Goal: Task Accomplishment & Management: Manage account settings

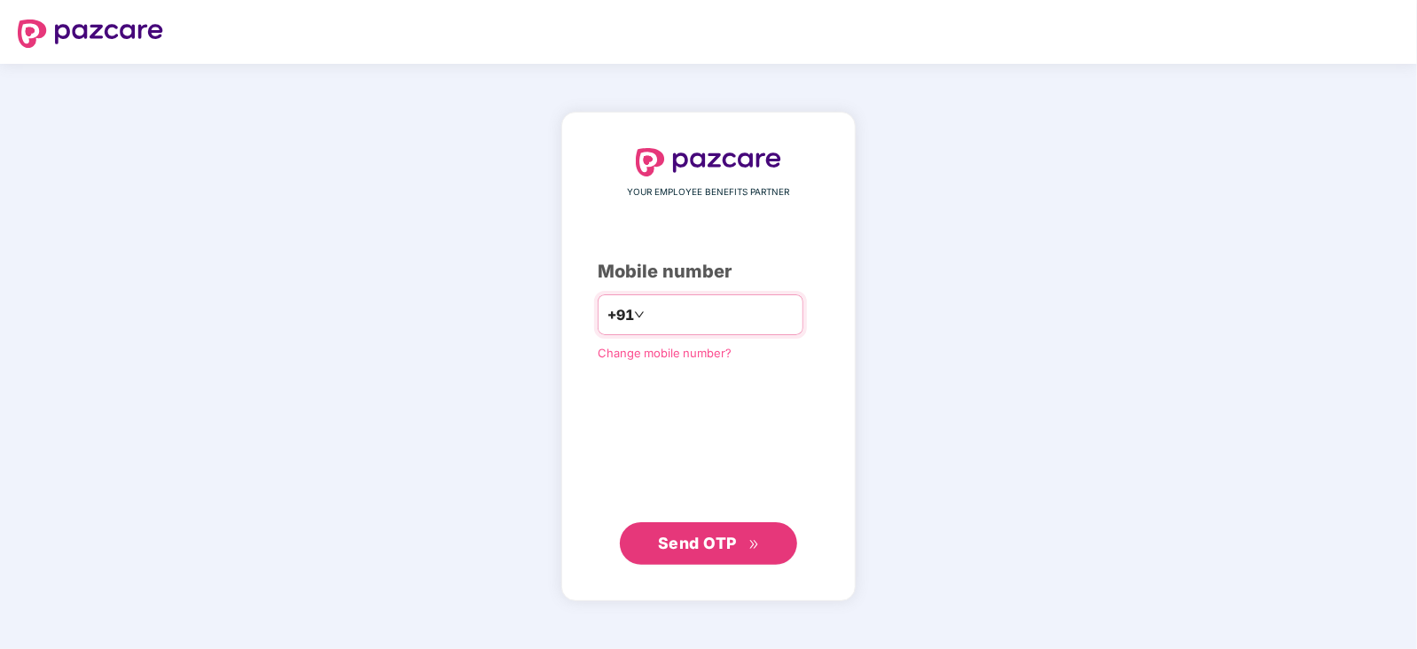
type input "**********"
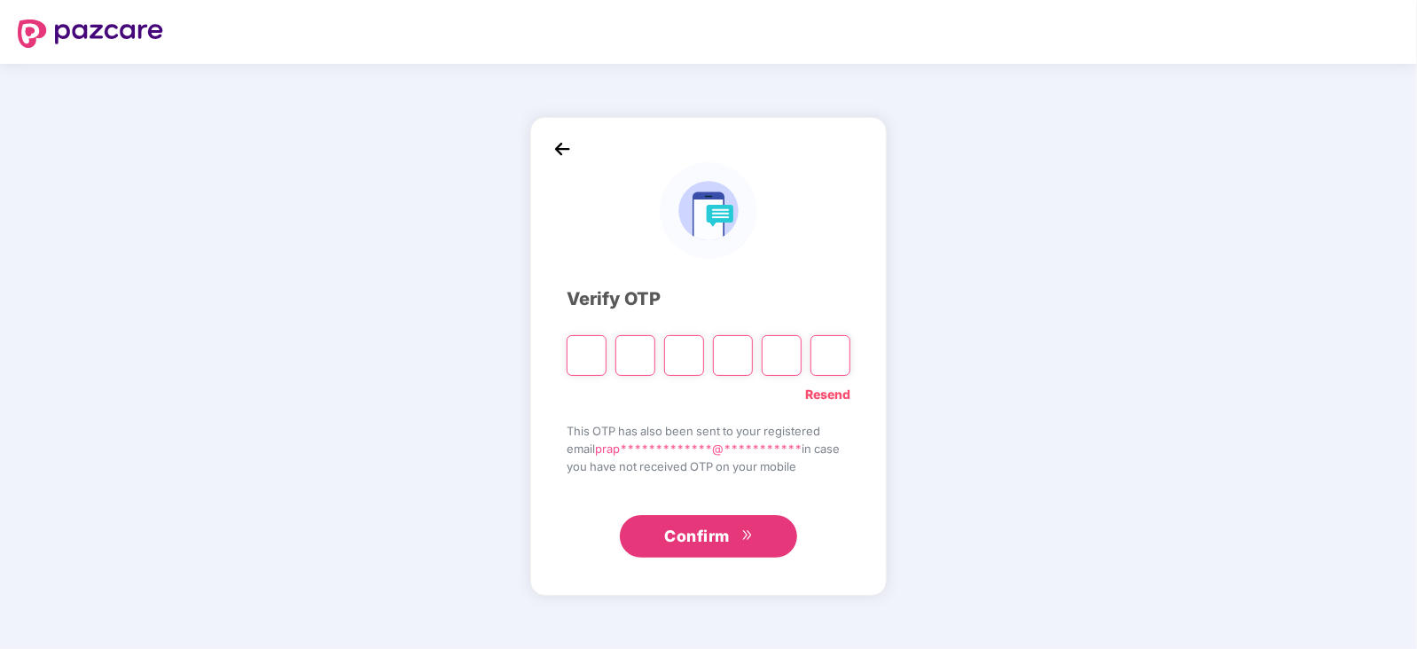
type input "*"
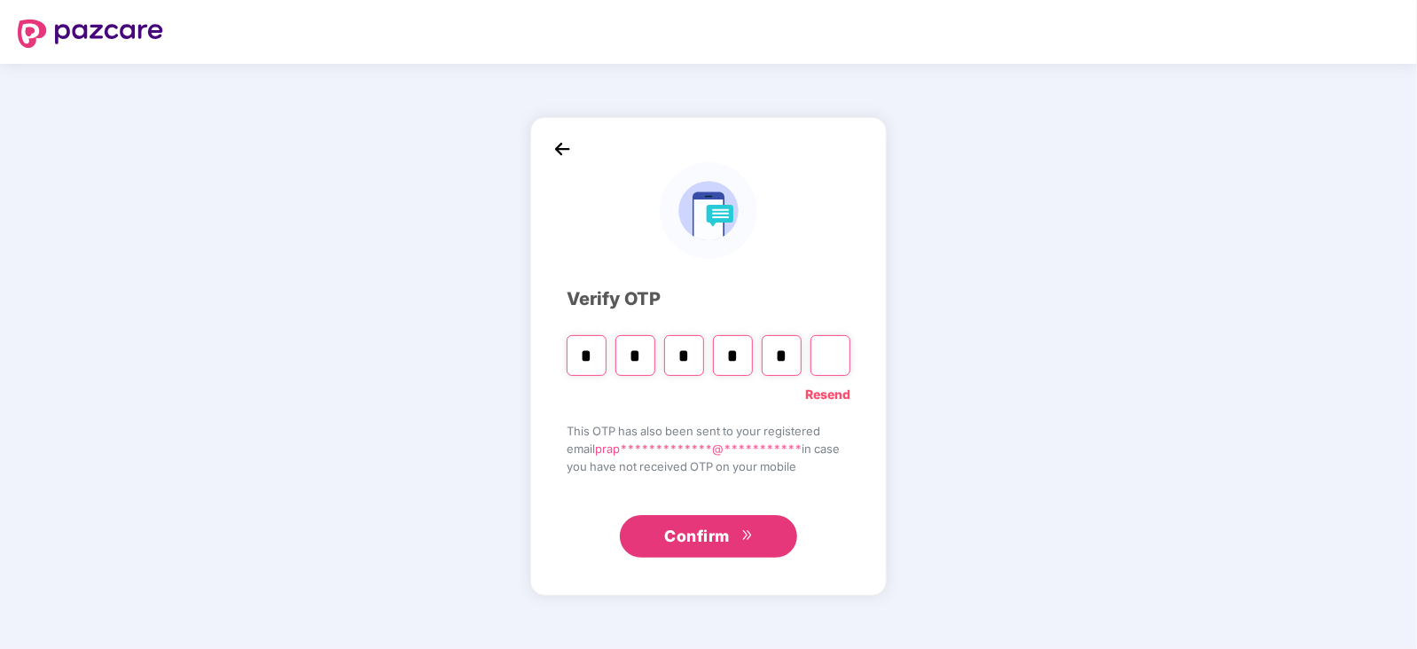
type input "*"
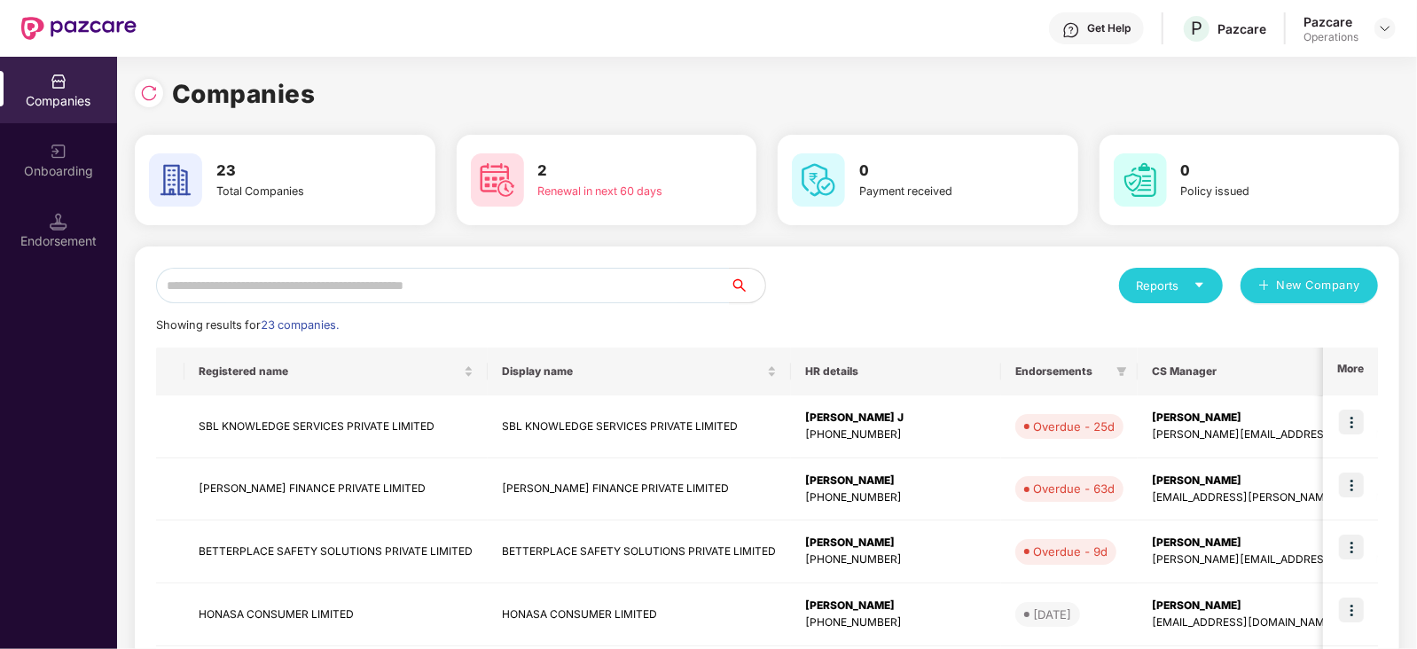
click at [1015, 372] on span "Endorsements" at bounding box center [1062, 371] width 94 height 14
click at [1117, 370] on icon "filter" at bounding box center [1122, 371] width 10 height 9
click at [991, 425] on span "Overdue" at bounding box center [1000, 430] width 51 height 15
click at [1025, 525] on span "OK" at bounding box center [1027, 523] width 18 height 20
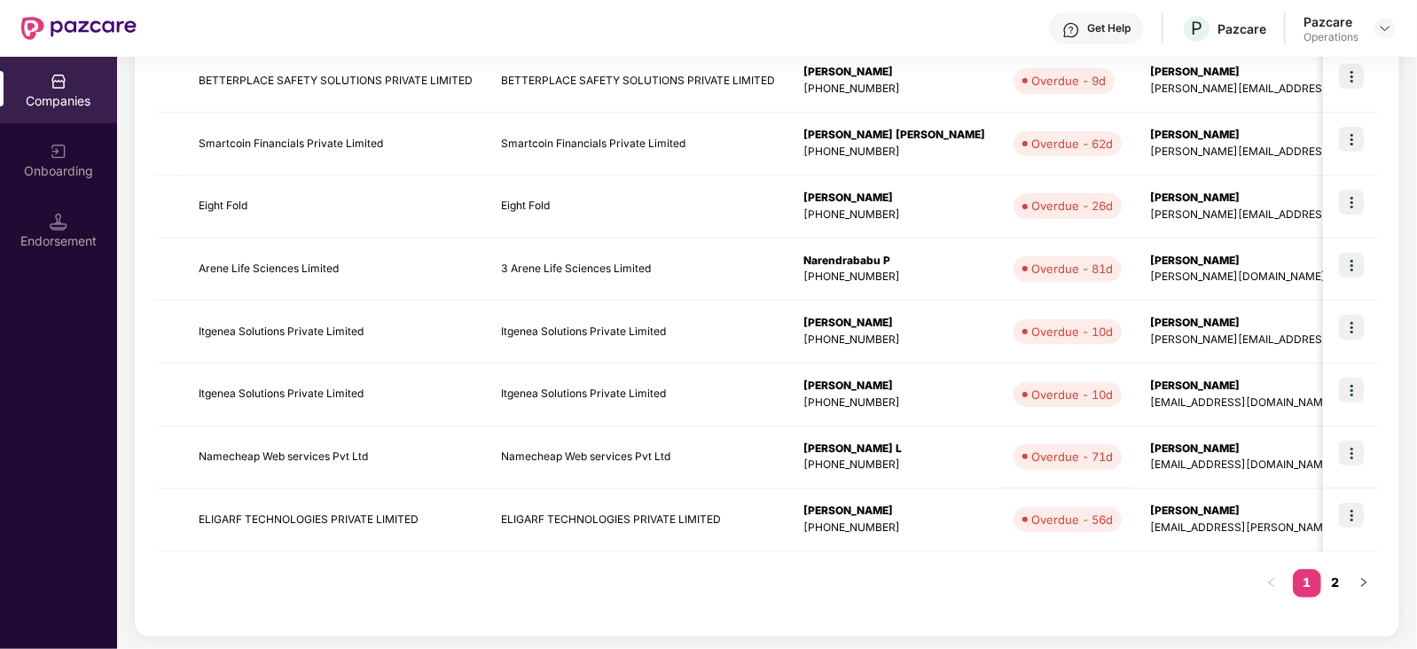
click at [1335, 591] on link "2" at bounding box center [1335, 582] width 28 height 27
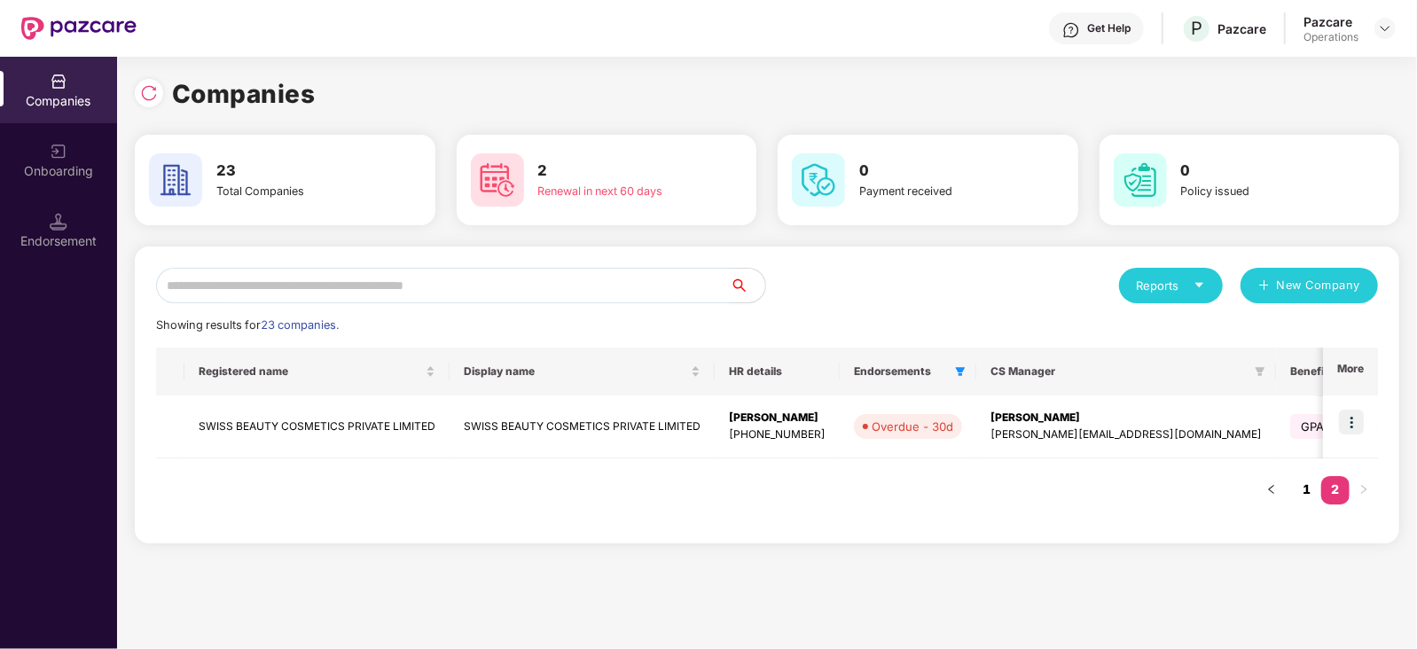
click at [1309, 484] on link "1" at bounding box center [1307, 489] width 28 height 27
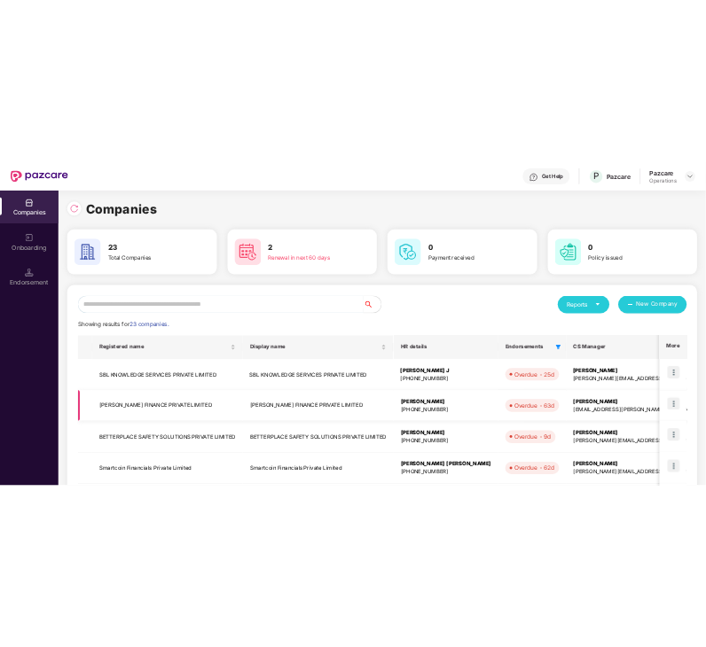
scroll to position [471, 0]
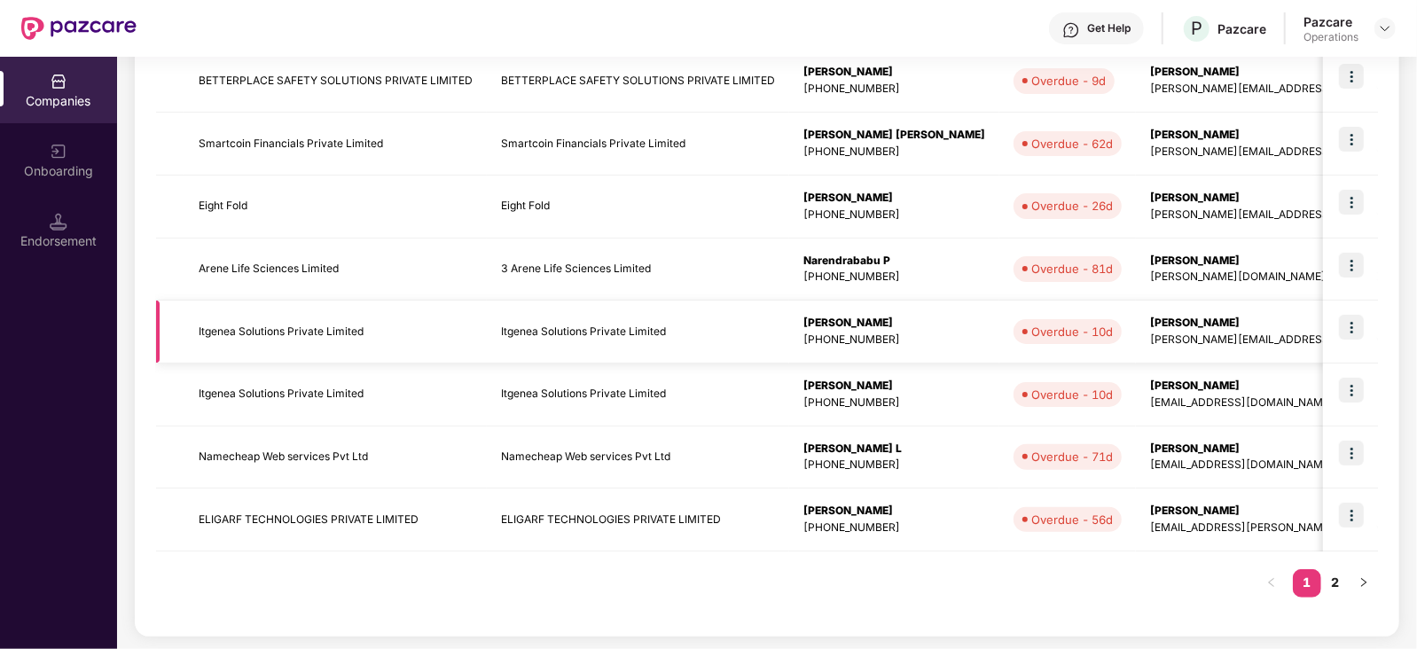
click at [1351, 320] on img at bounding box center [1351, 327] width 25 height 25
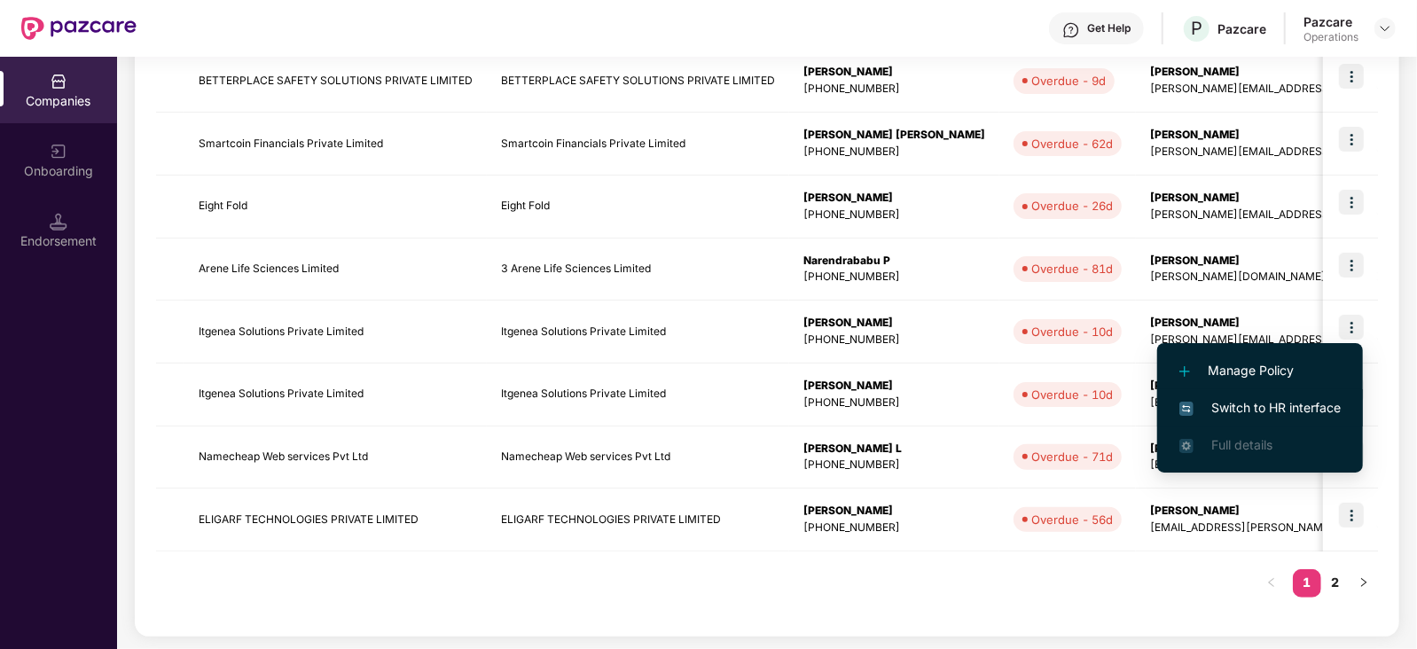
click at [1197, 408] on span "Switch to HR interface" at bounding box center [1259, 408] width 161 height 20
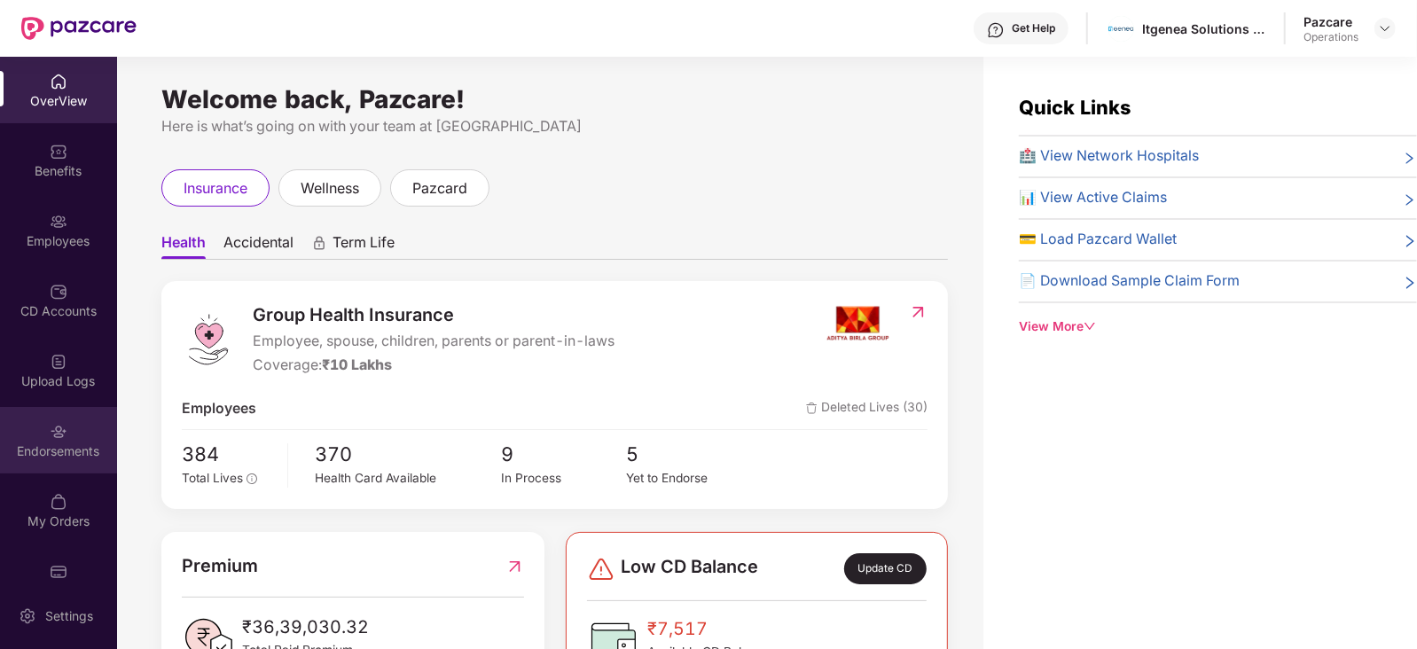
click at [40, 454] on div "Endorsements" at bounding box center [58, 452] width 117 height 18
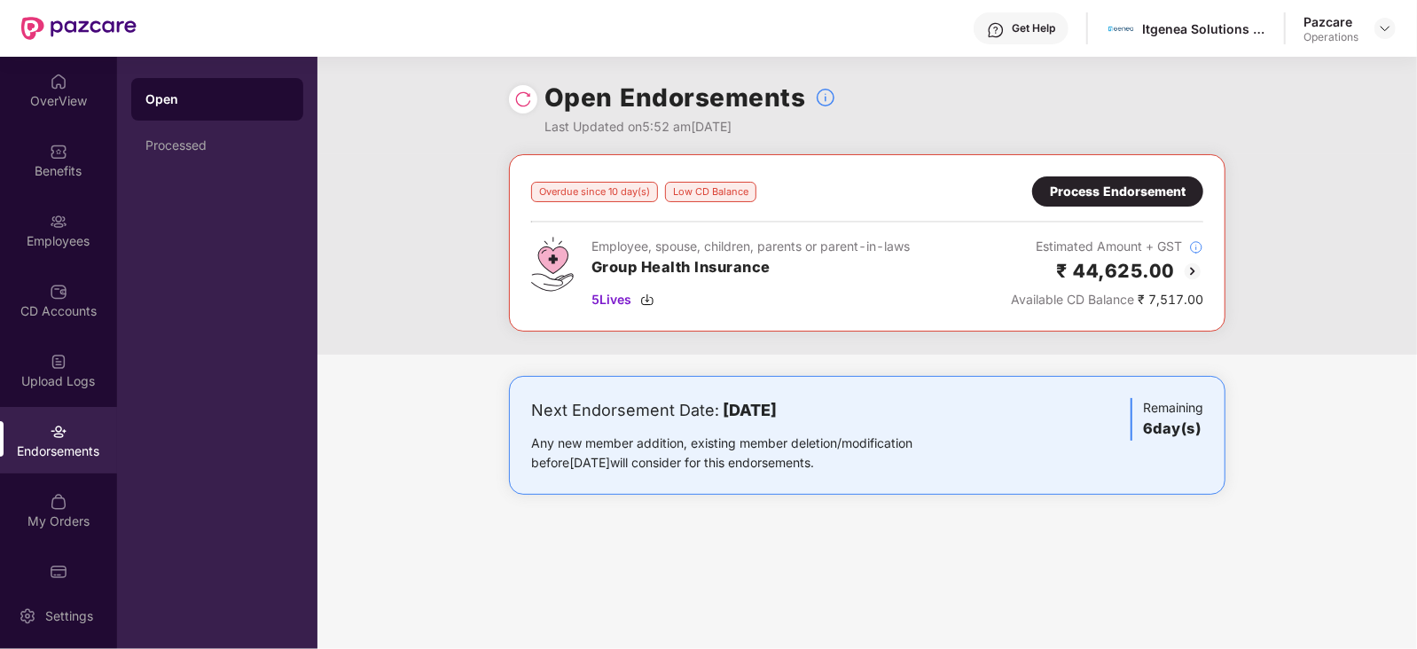
click at [1193, 262] on img at bounding box center [1192, 271] width 21 height 21
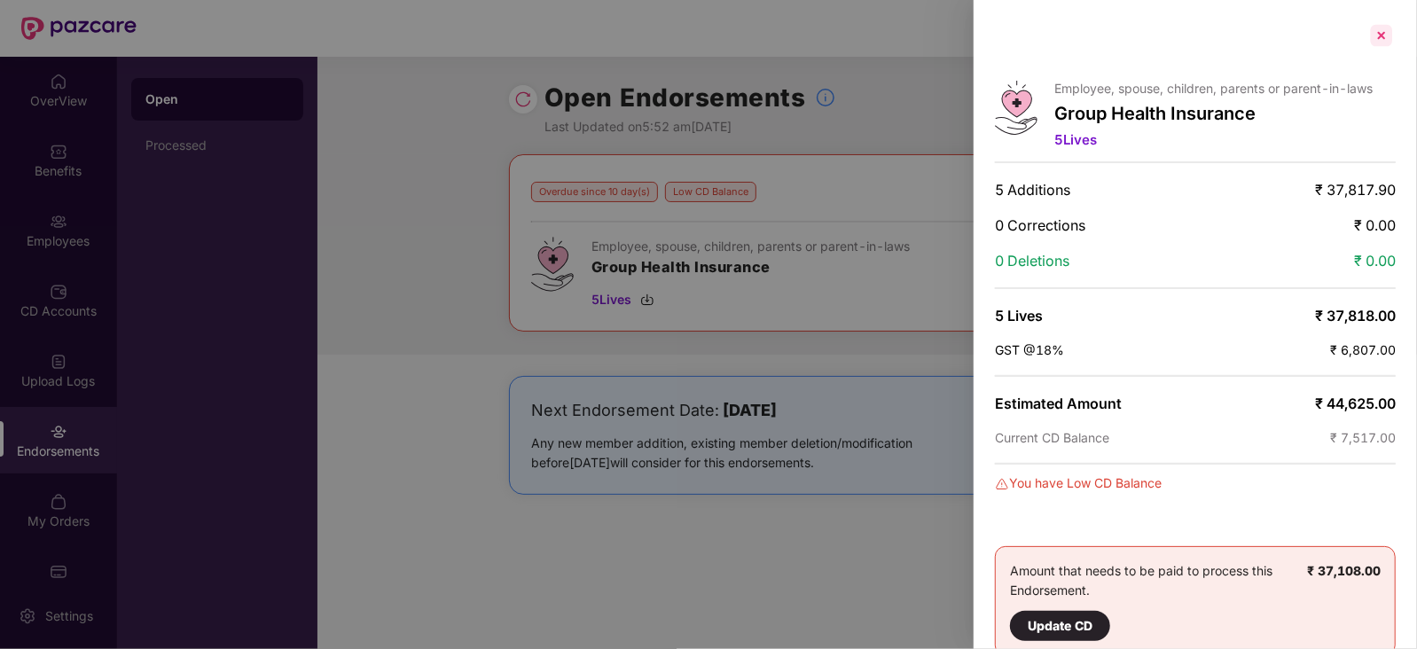
click at [1382, 40] on div at bounding box center [1381, 35] width 28 height 28
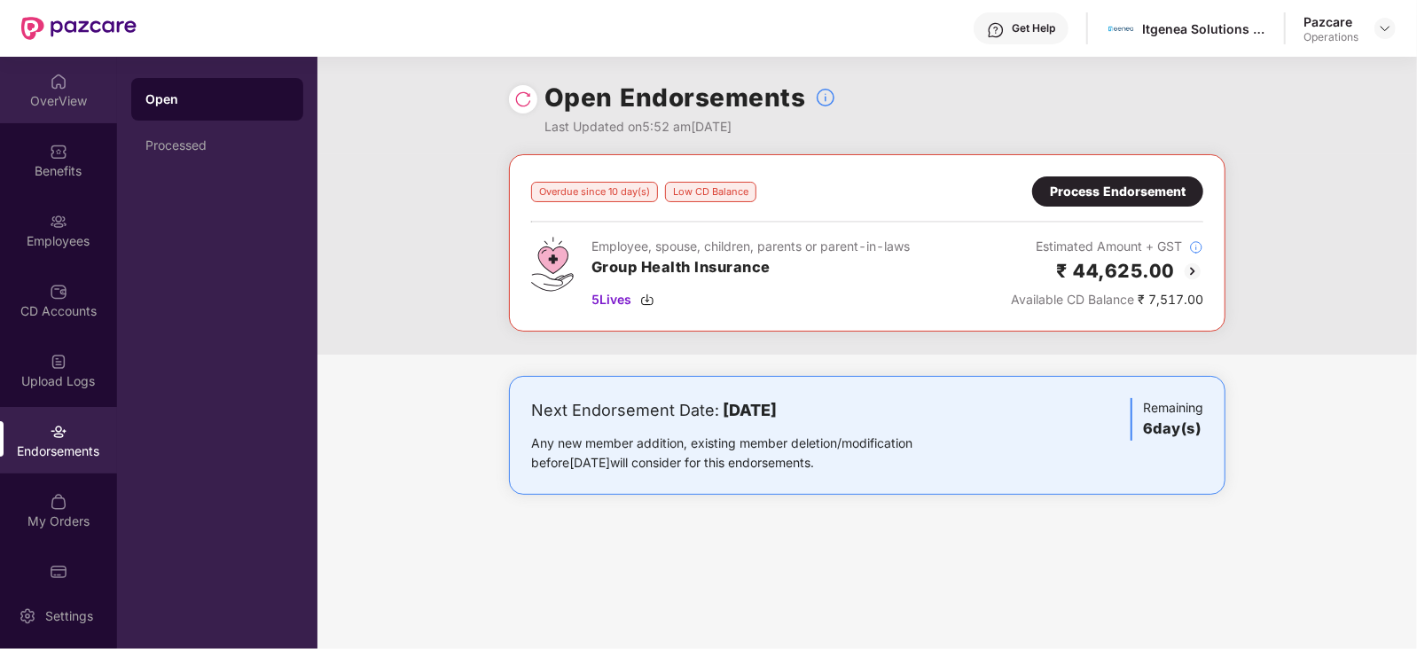
click at [37, 87] on div "OverView" at bounding box center [58, 90] width 117 height 67
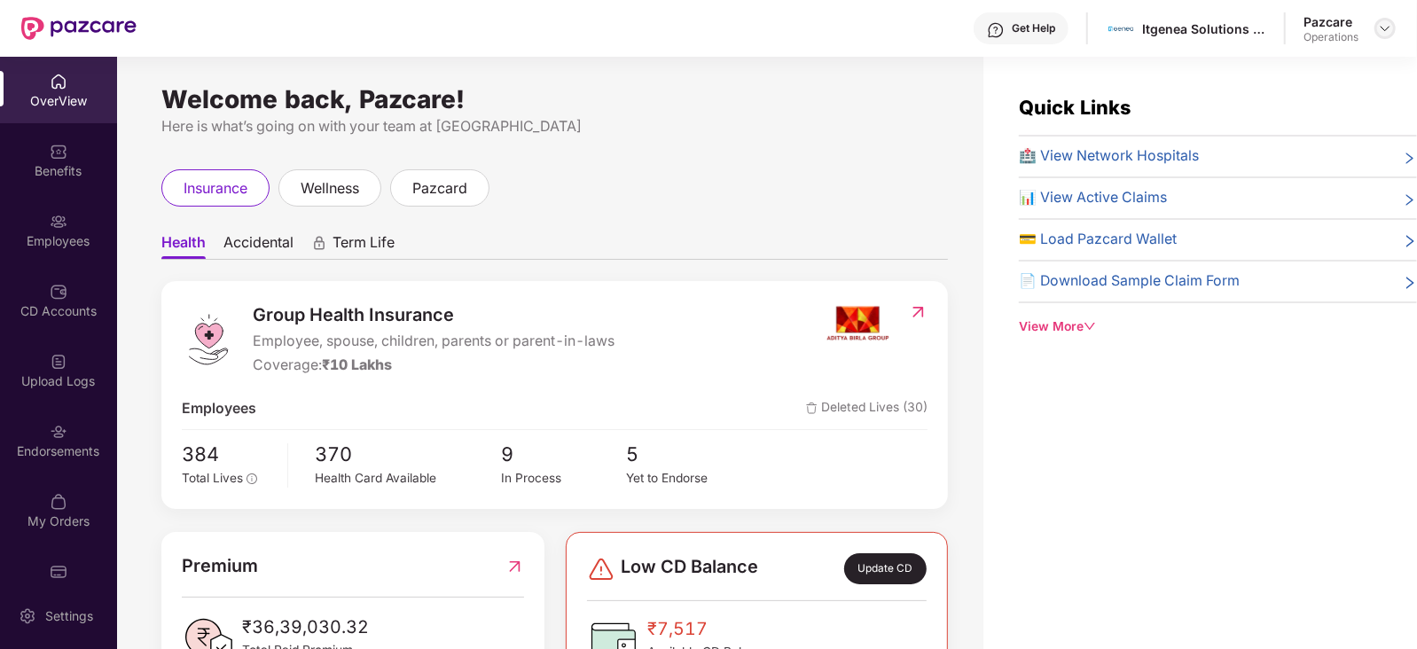
click at [1383, 22] on img at bounding box center [1385, 28] width 14 height 14
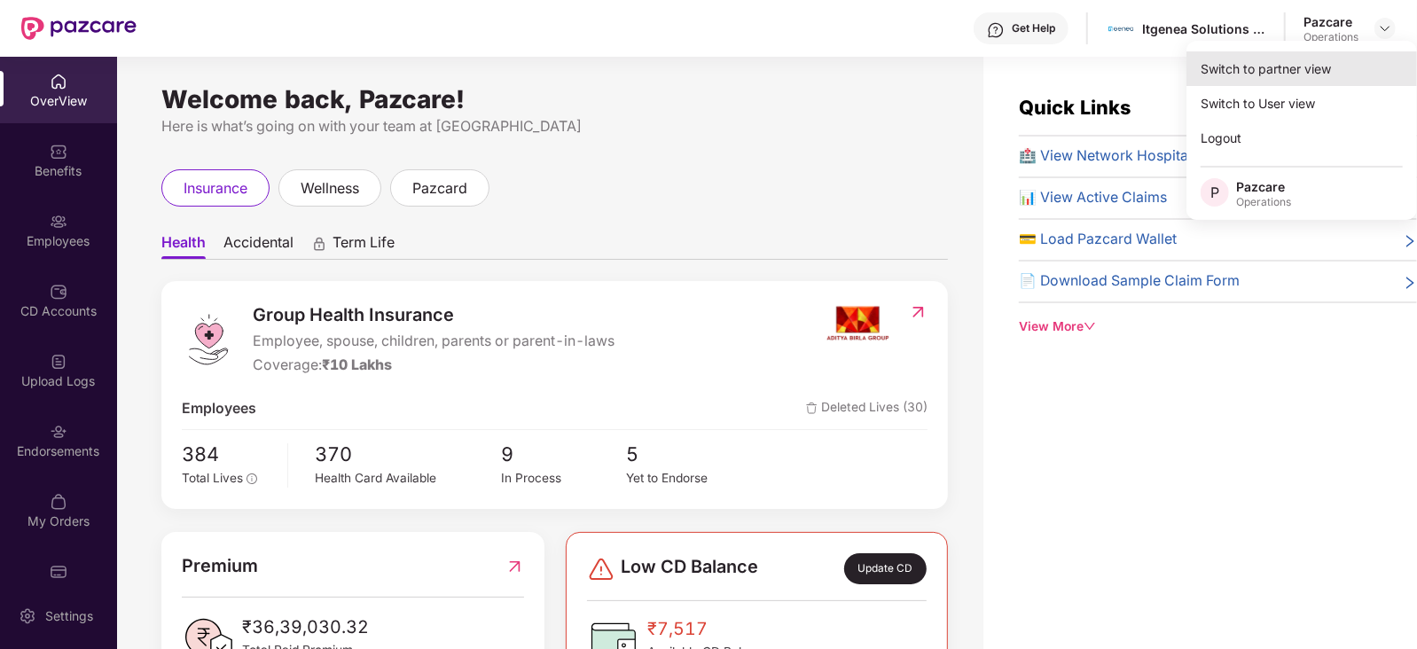
click at [1255, 68] on div "Switch to partner view" at bounding box center [1302, 68] width 231 height 35
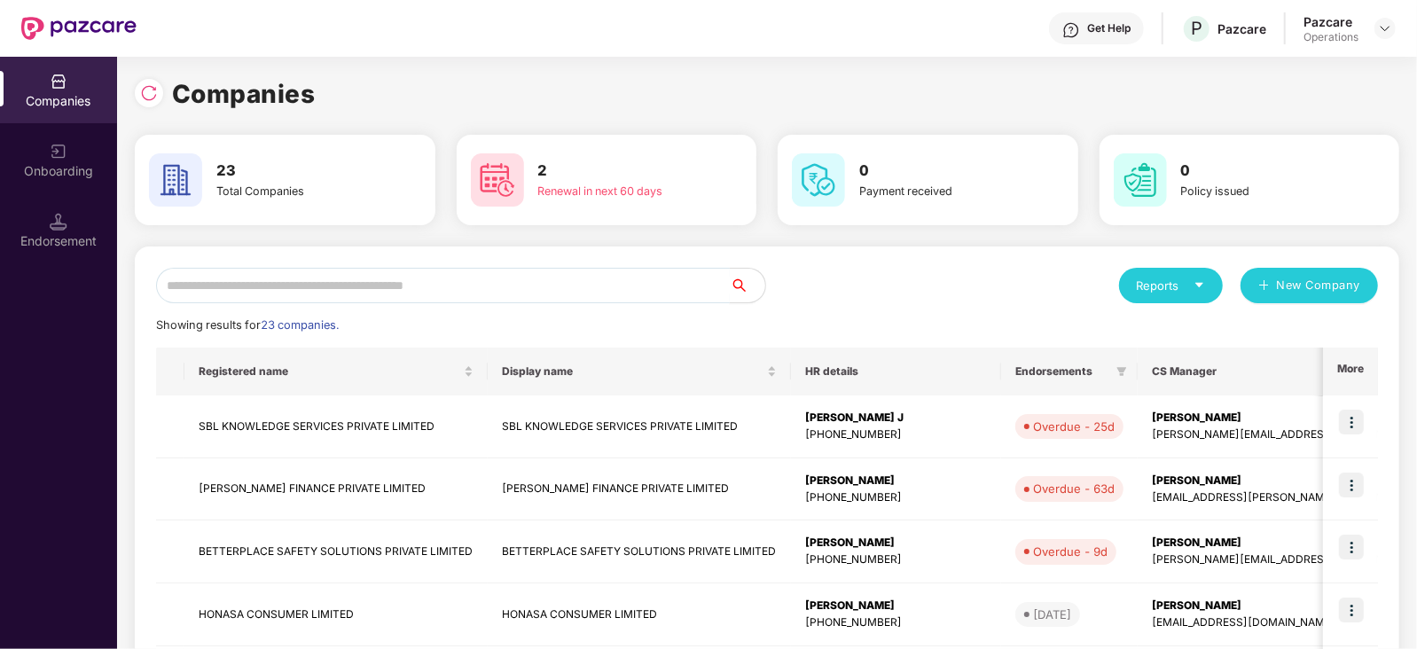
click at [251, 285] on input "text" at bounding box center [443, 285] width 574 height 35
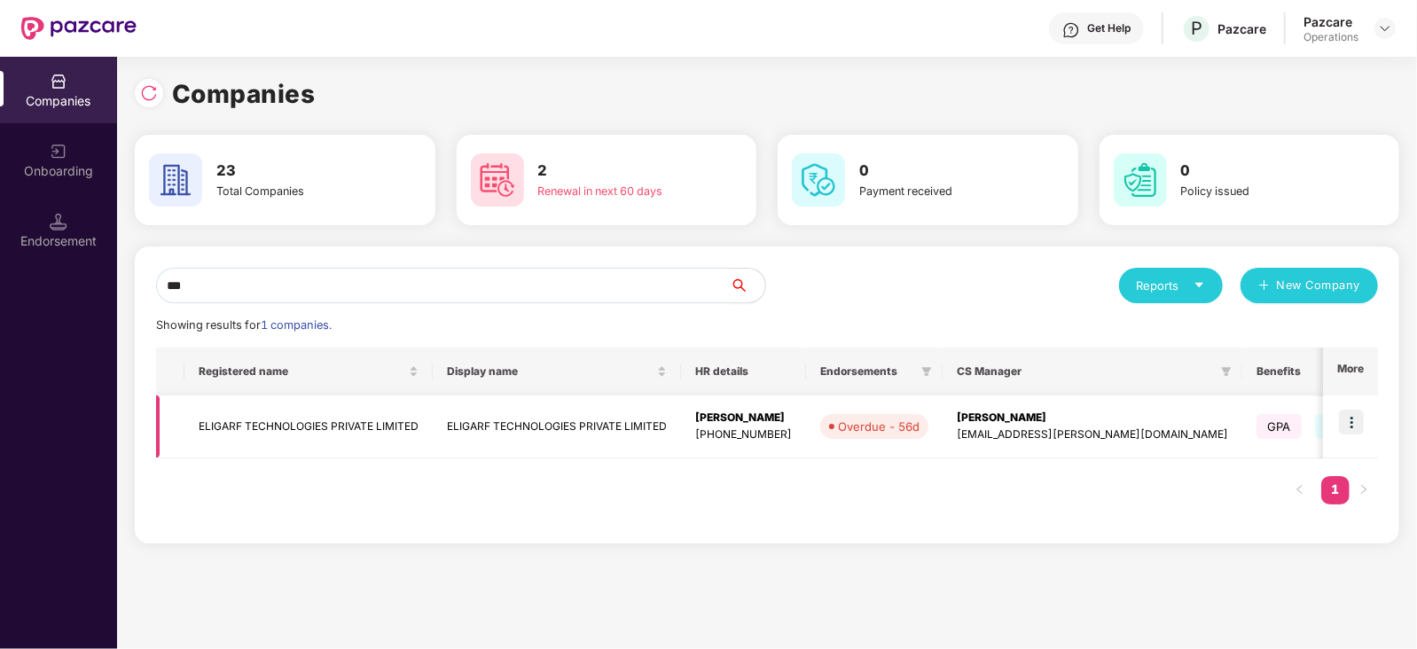
type input "***"
click at [275, 421] on td "ELIGARF TECHNOLOGIES PRIVATE LIMITED" at bounding box center [308, 427] width 248 height 63
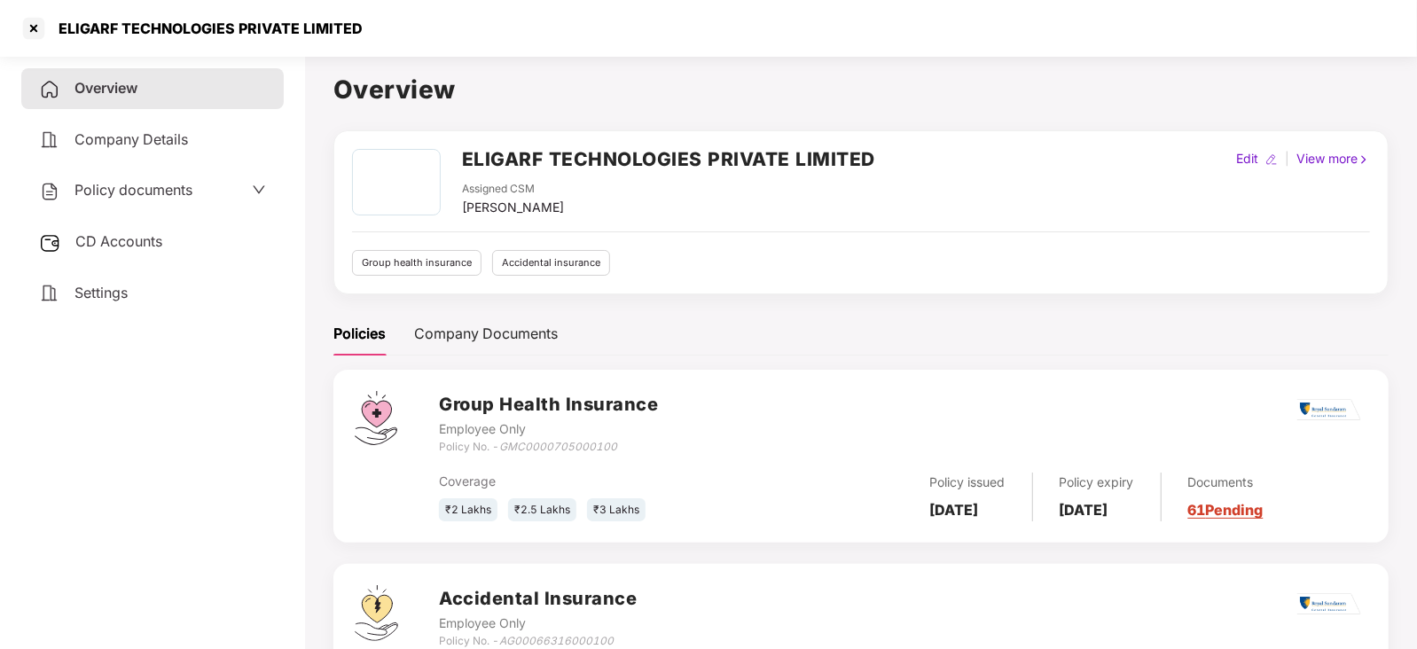
click at [111, 244] on span "CD Accounts" at bounding box center [118, 241] width 87 height 18
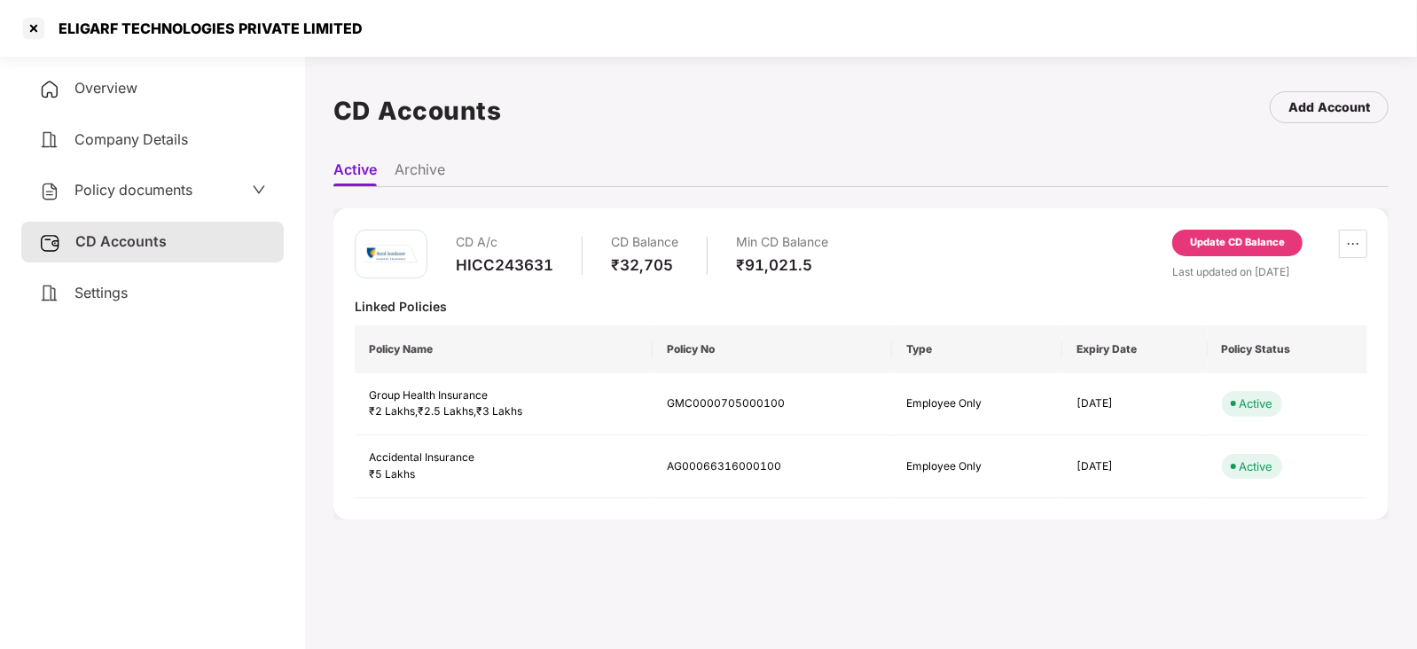
click at [168, 191] on span "Policy documents" at bounding box center [133, 190] width 118 height 18
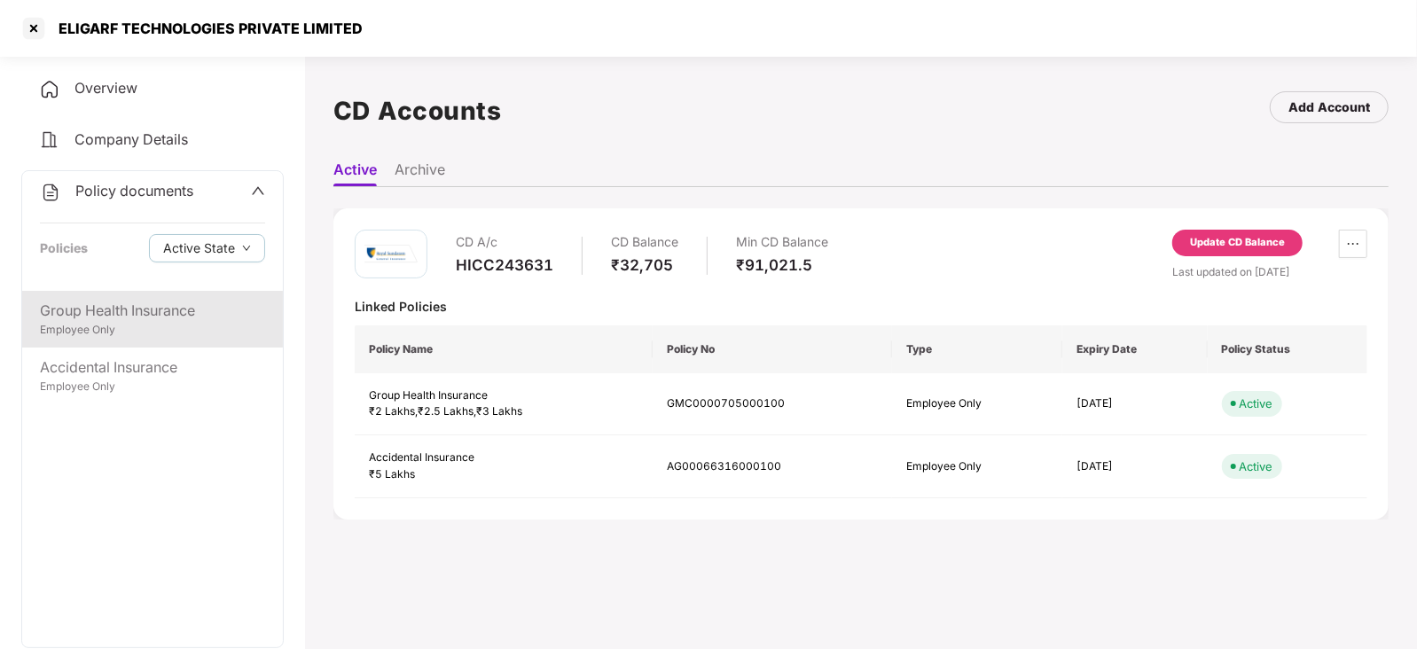
click at [153, 330] on div "Employee Only" at bounding box center [152, 330] width 225 height 17
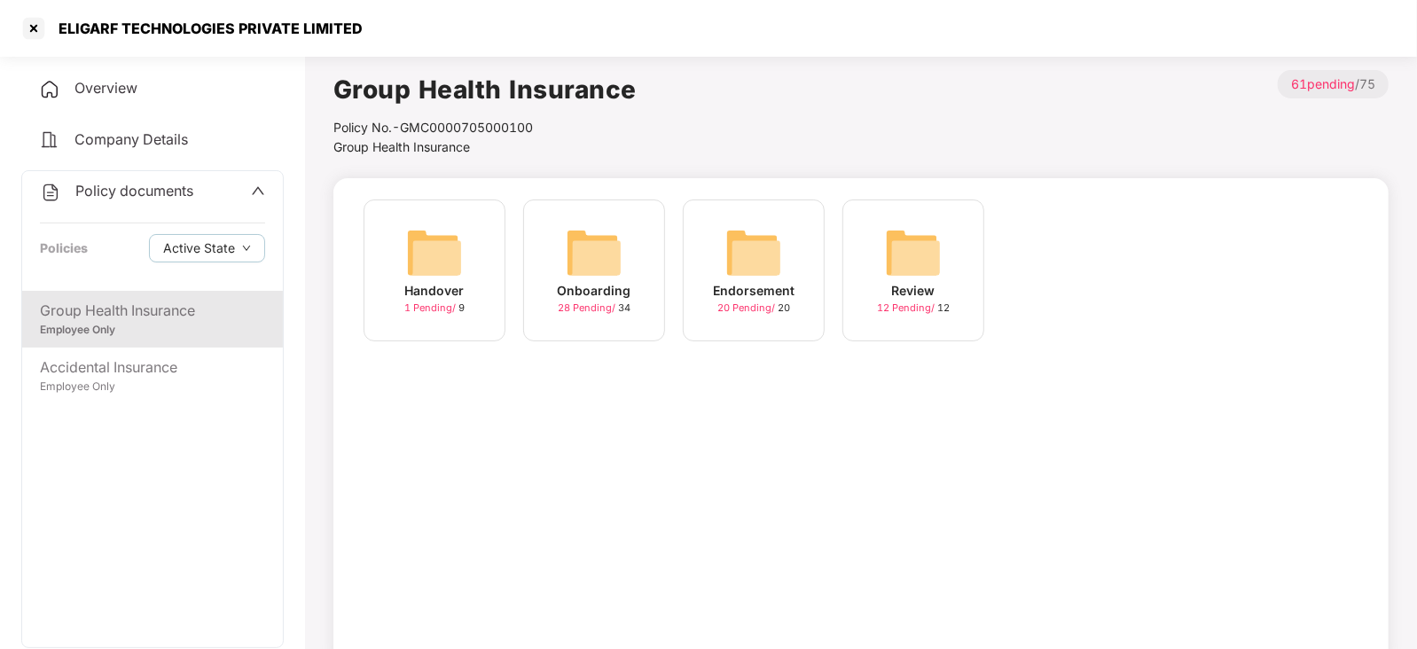
click at [780, 270] on img at bounding box center [753, 252] width 57 height 57
click at [914, 281] on div "October-2025" at bounding box center [914, 291] width 90 height 20
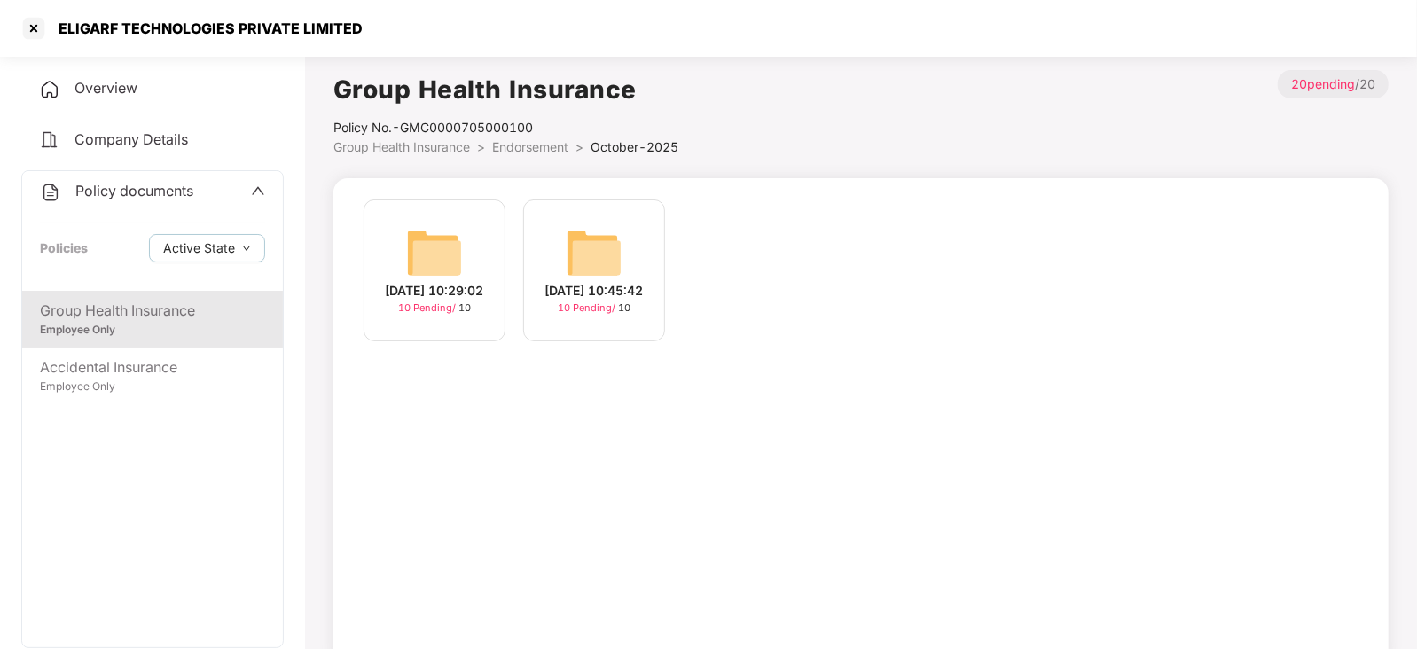
click at [443, 246] on img at bounding box center [434, 252] width 57 height 57
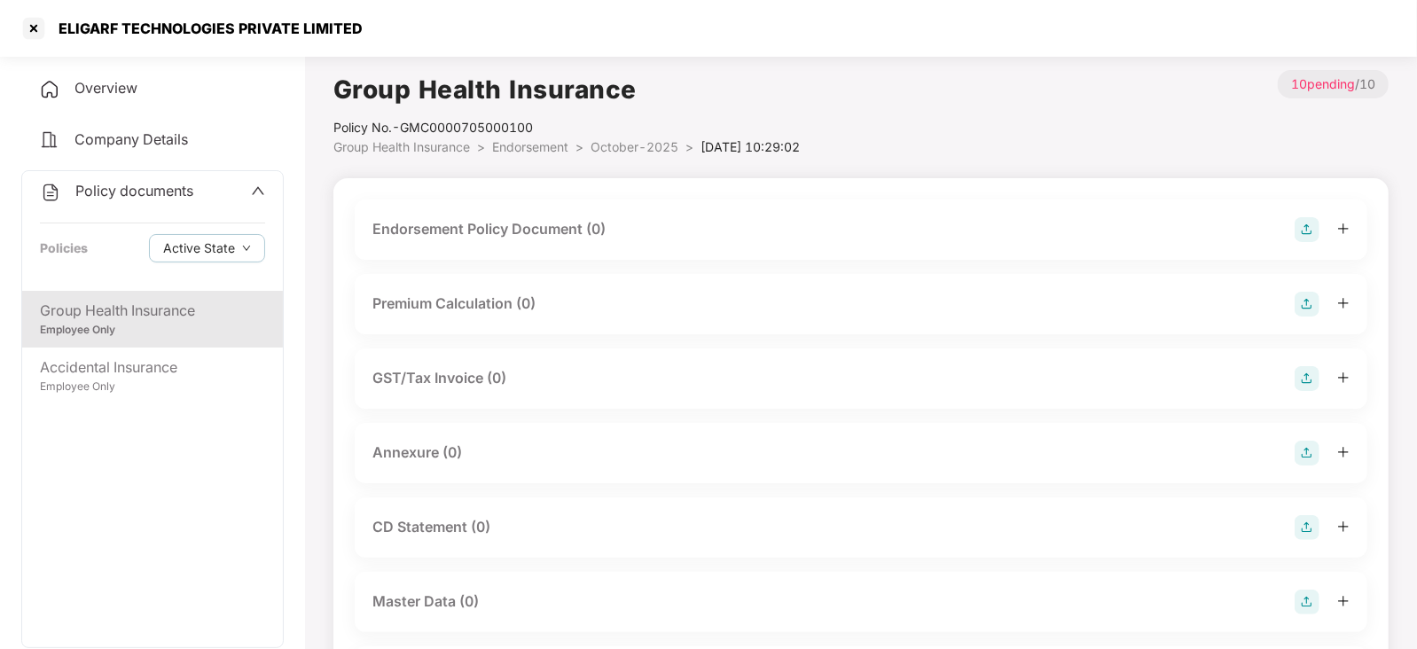
click at [523, 229] on div "Endorsement Policy Document (0)" at bounding box center [488, 229] width 233 height 22
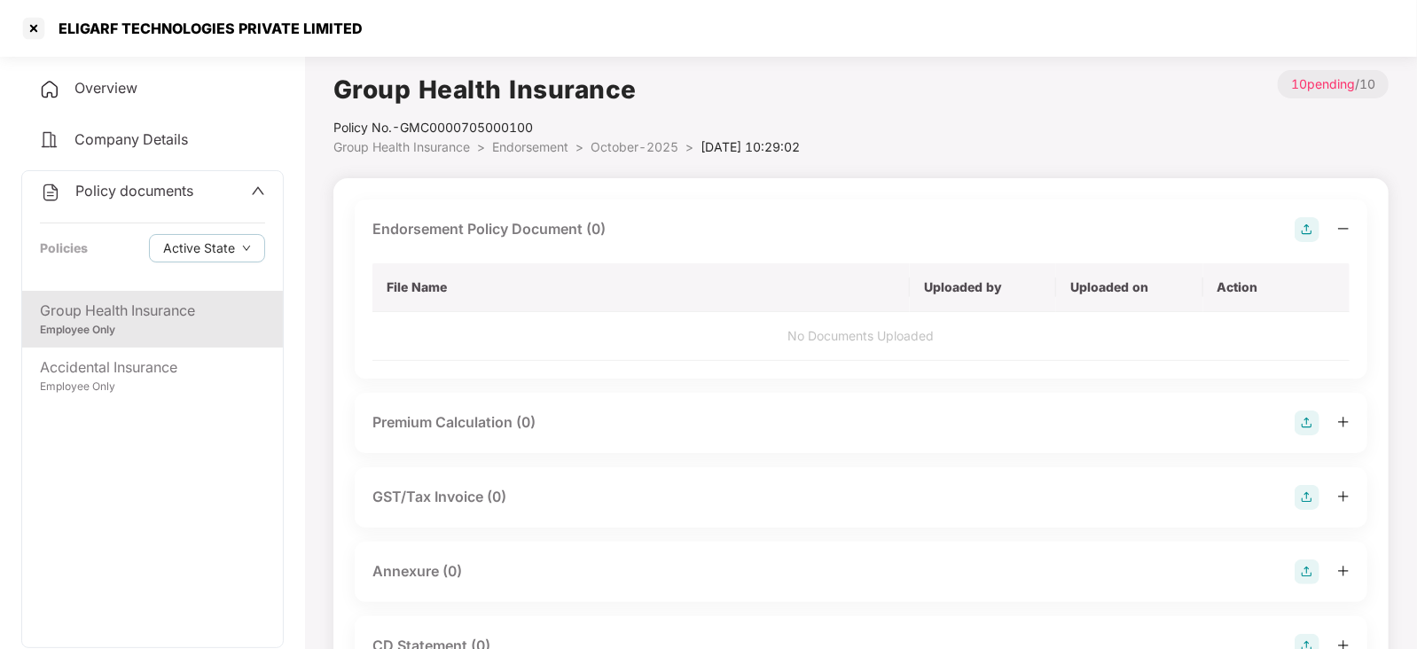
click at [1309, 239] on img at bounding box center [1307, 229] width 25 height 25
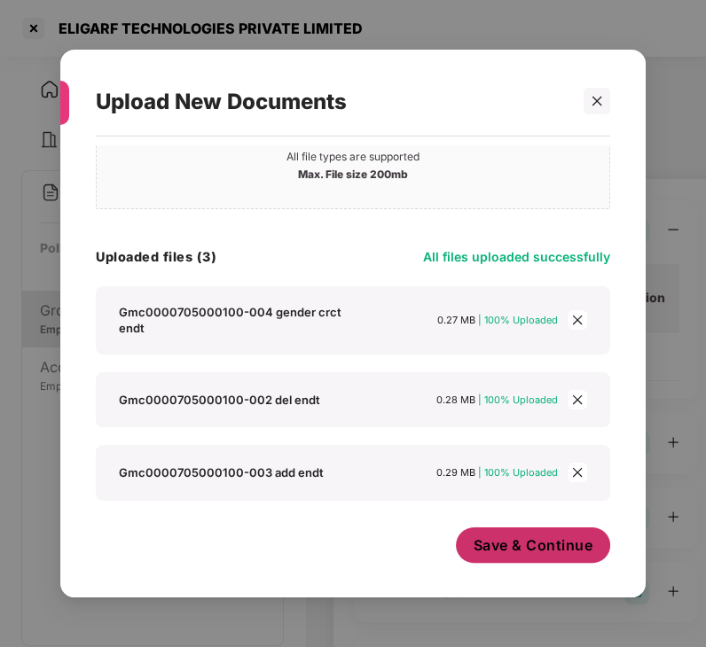
scroll to position [86, 0]
click at [553, 540] on span "Save & Continue" at bounding box center [534, 546] width 120 height 20
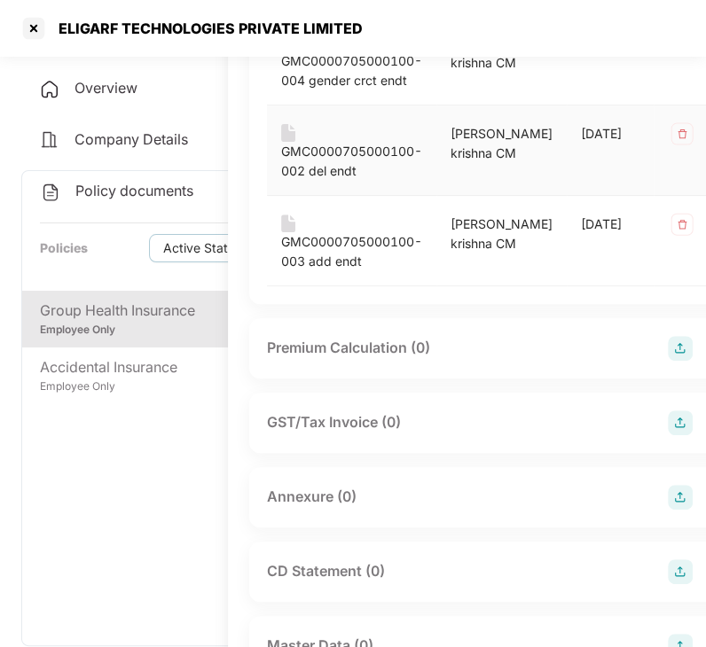
scroll to position [336, 117]
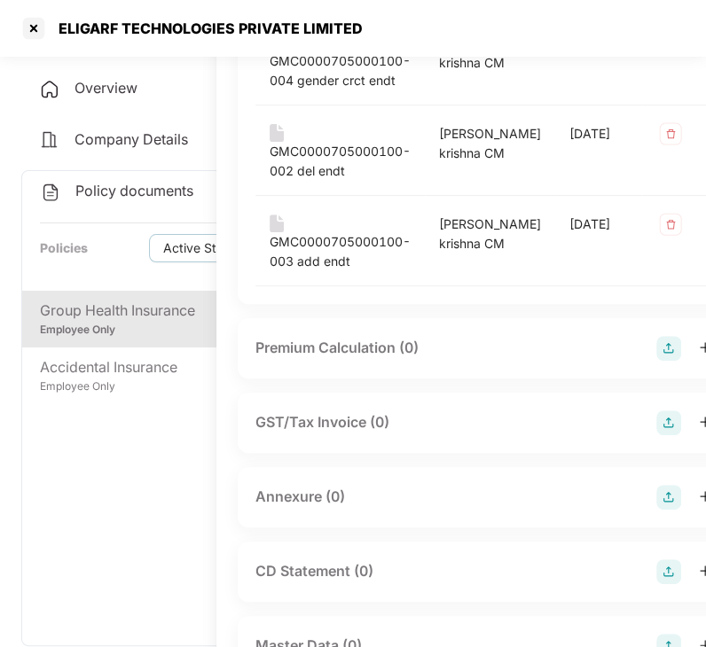
click at [426, 503] on div "Annexure (0)" at bounding box center [483, 497] width 456 height 25
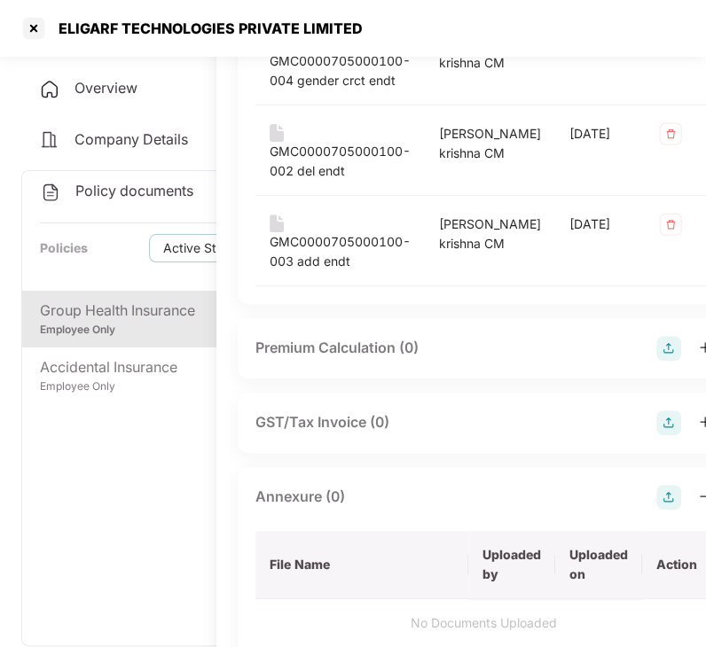
click at [656, 493] on img at bounding box center [668, 497] width 25 height 25
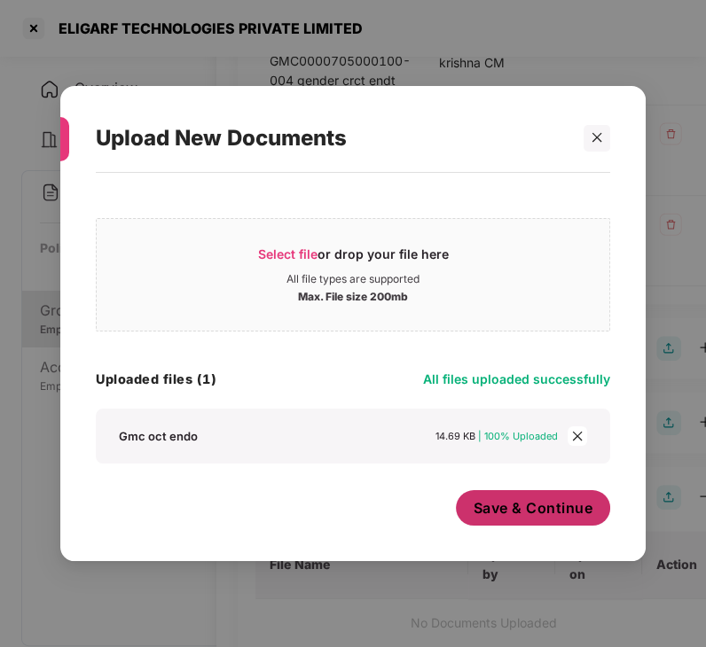
click at [518, 509] on span "Save & Continue" at bounding box center [534, 508] width 120 height 20
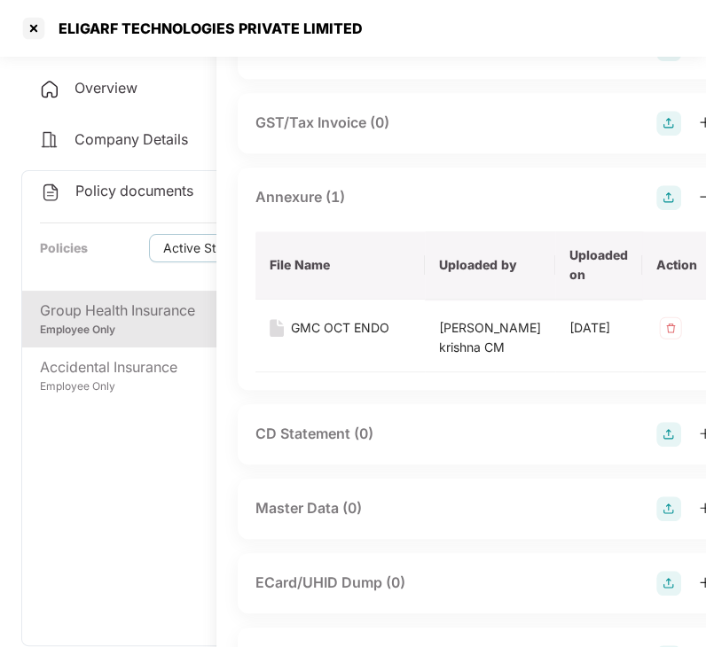
scroll to position [780, 117]
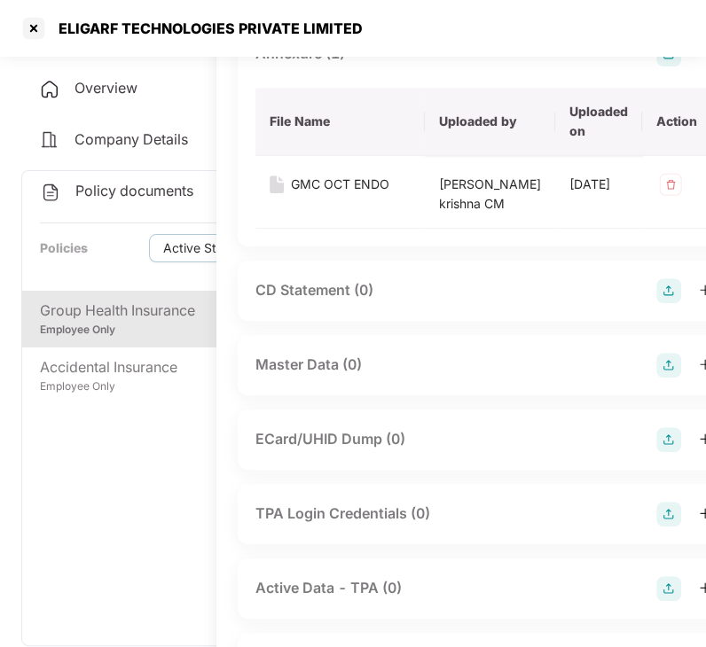
click at [457, 378] on div "Master Data (0)" at bounding box center [483, 365] width 456 height 25
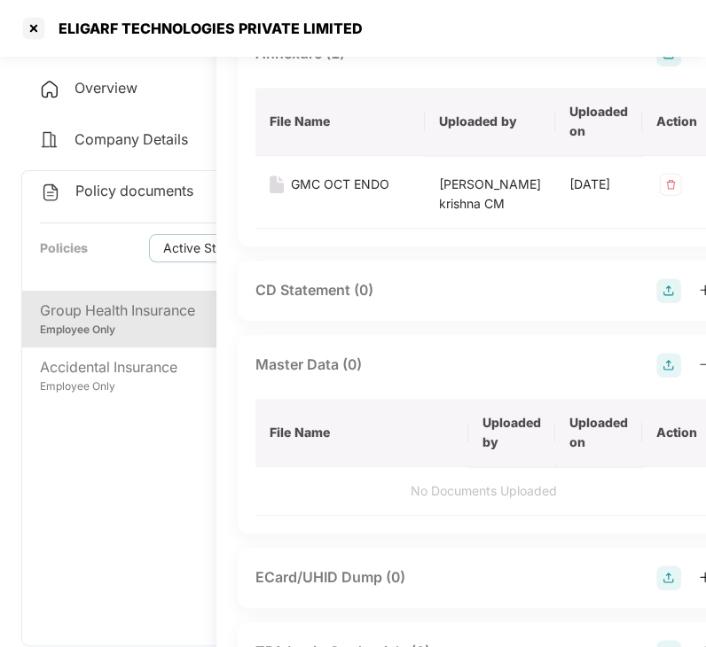
click at [656, 378] on img at bounding box center [668, 365] width 25 height 25
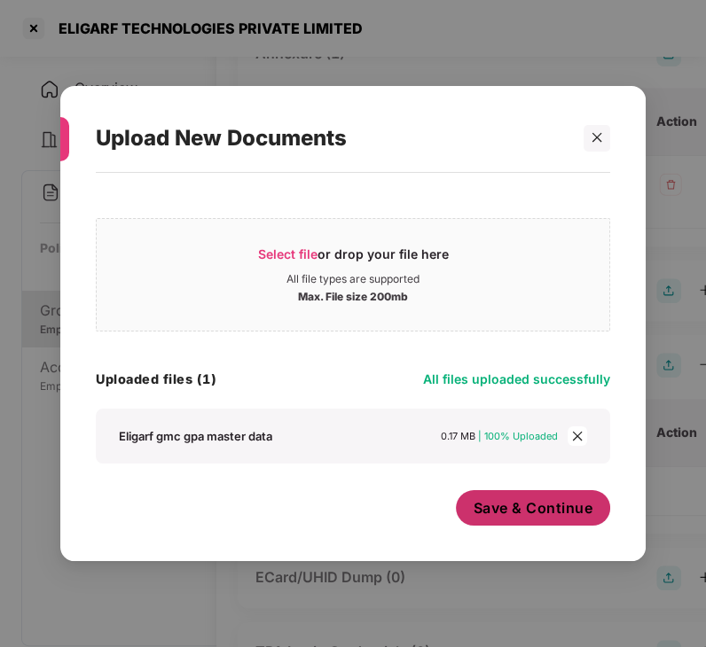
click at [537, 510] on span "Save & Continue" at bounding box center [534, 508] width 120 height 20
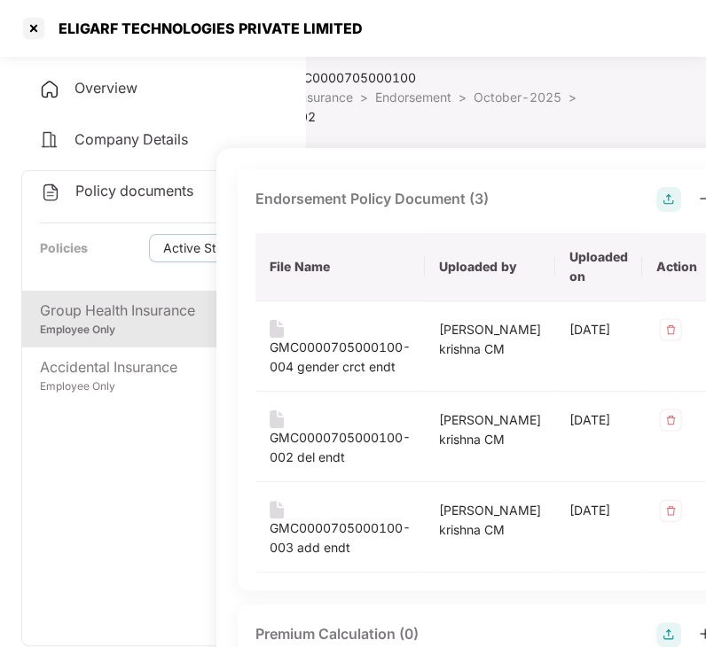
scroll to position [0, 117]
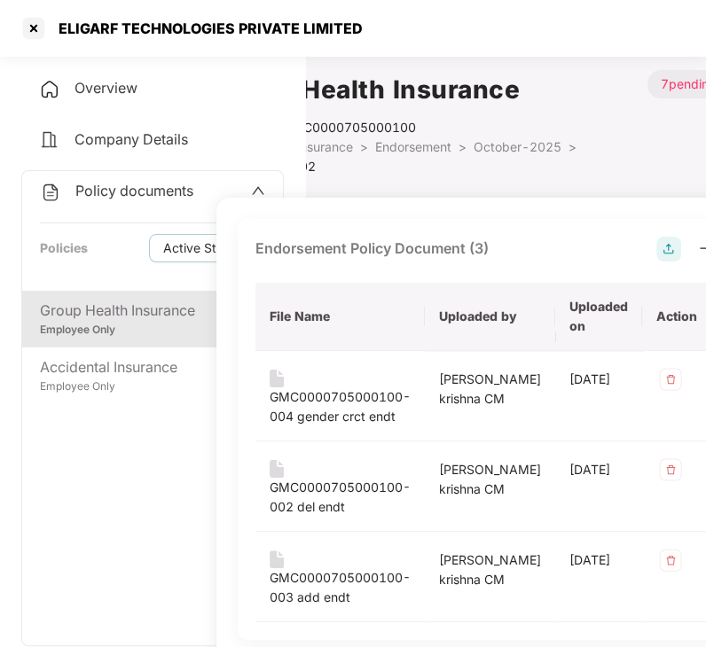
click at [412, 170] on ol "Group Health Insurance > Endorsement > October-2025 > [DATE] 10:29:02 >" at bounding box center [431, 156] width 431 height 39
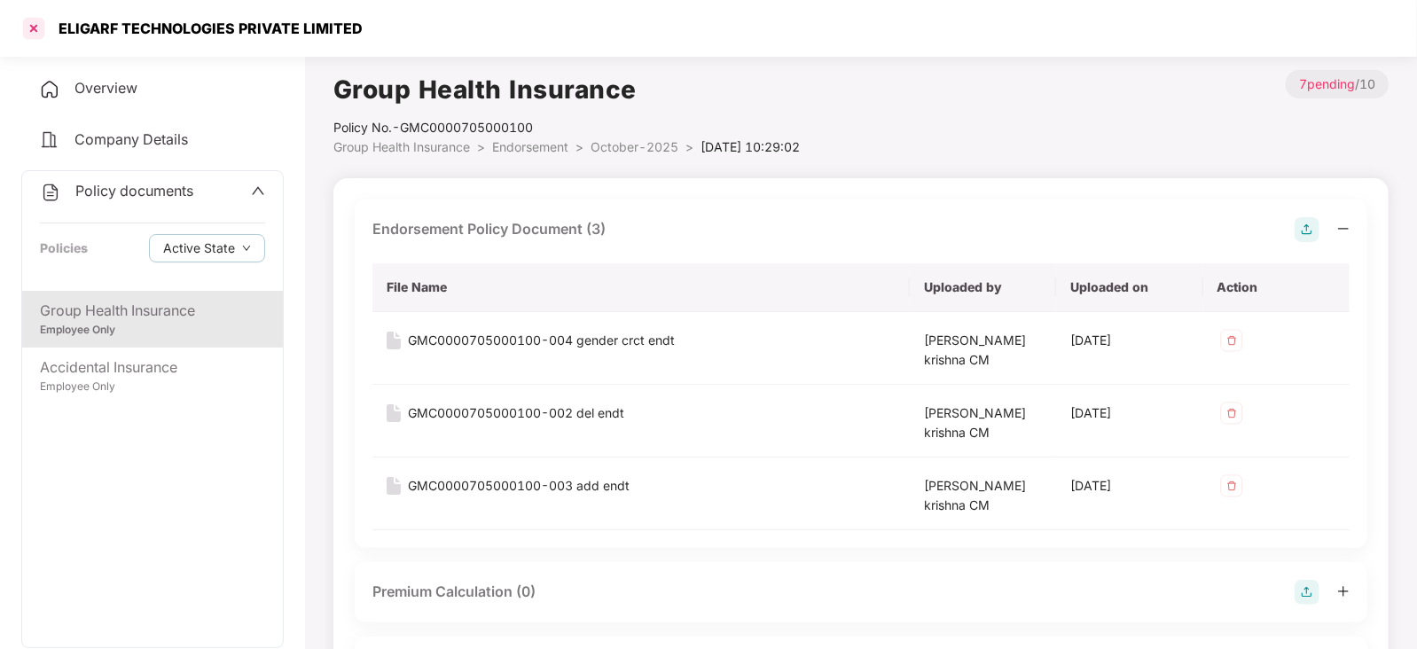
click at [27, 33] on div at bounding box center [34, 28] width 28 height 28
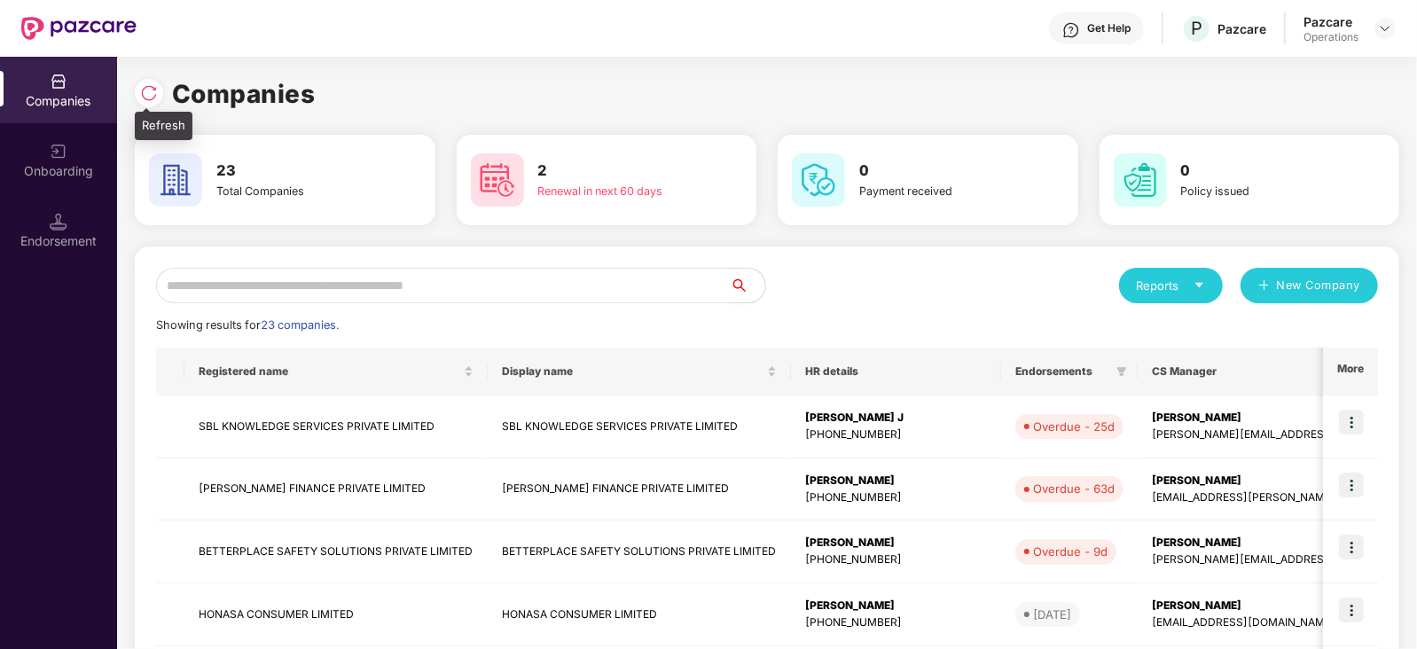
click at [141, 89] on img at bounding box center [149, 93] width 18 height 18
click at [308, 280] on input "text" at bounding box center [443, 285] width 574 height 35
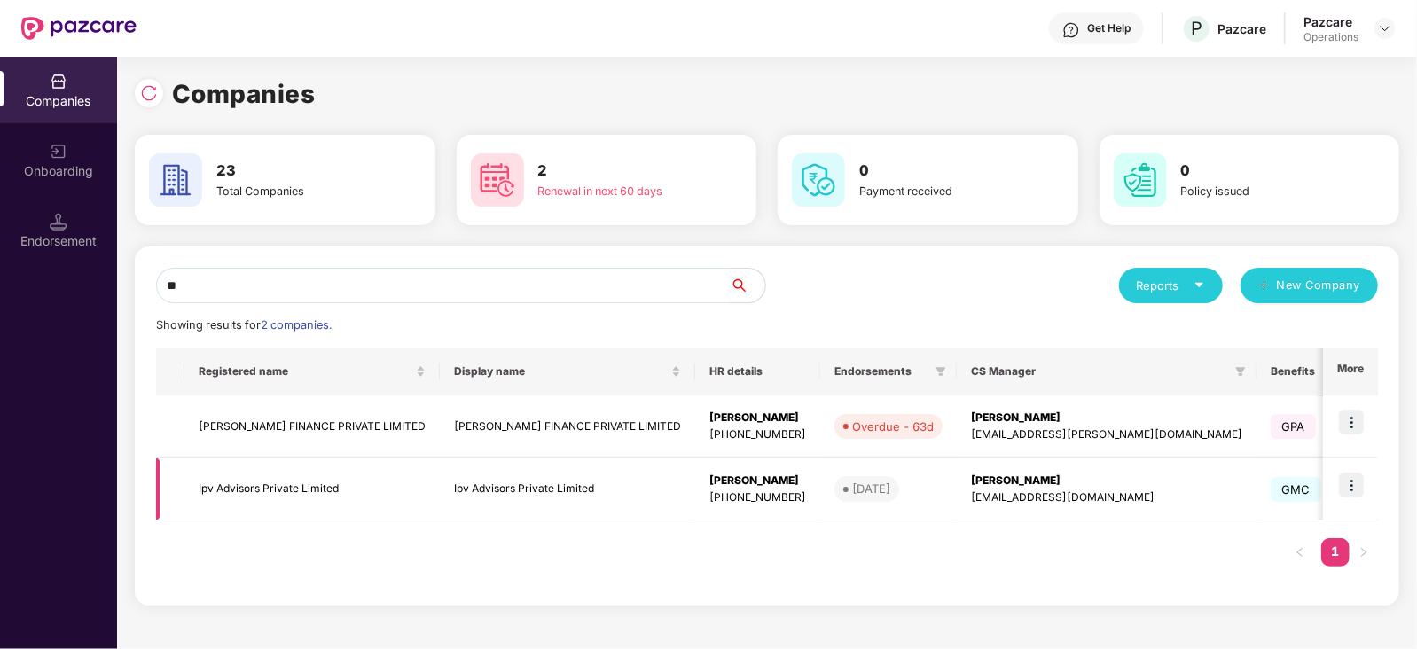
type input "**"
click at [283, 483] on td "Ipv Advisors Private Limited" at bounding box center [311, 489] width 255 height 63
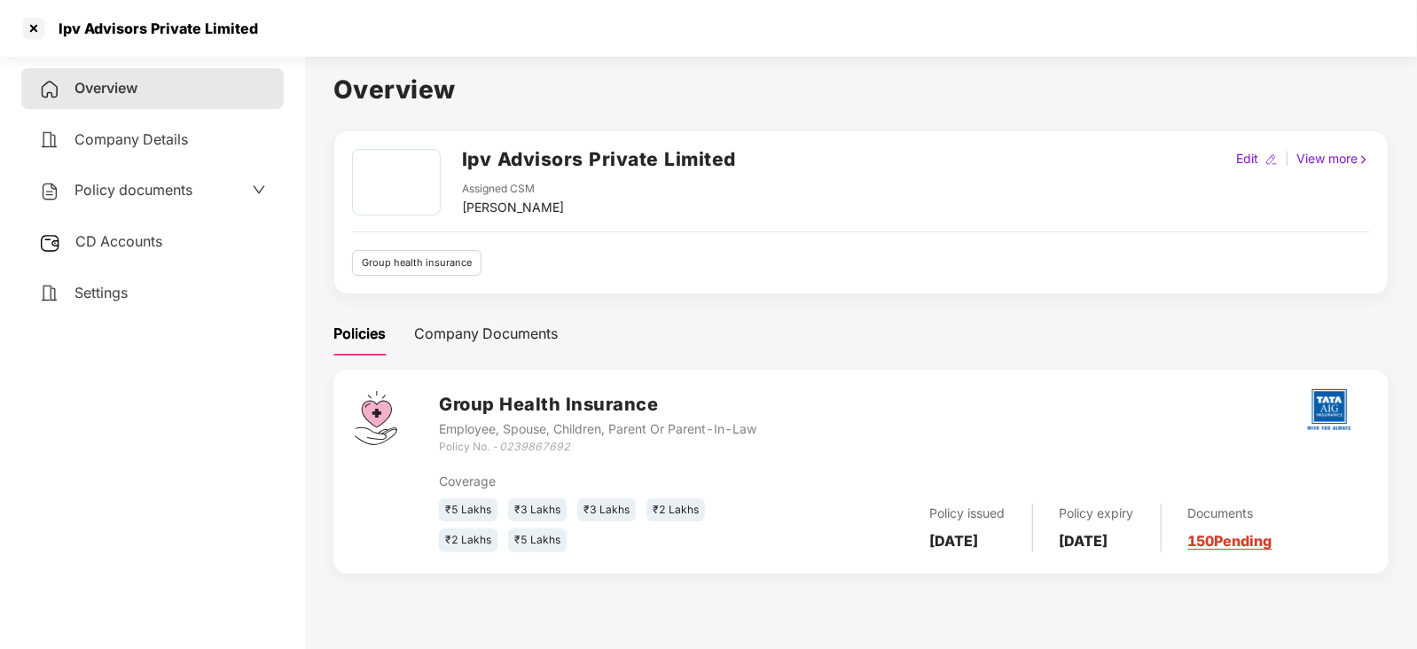
click at [116, 240] on span "CD Accounts" at bounding box center [118, 241] width 87 height 18
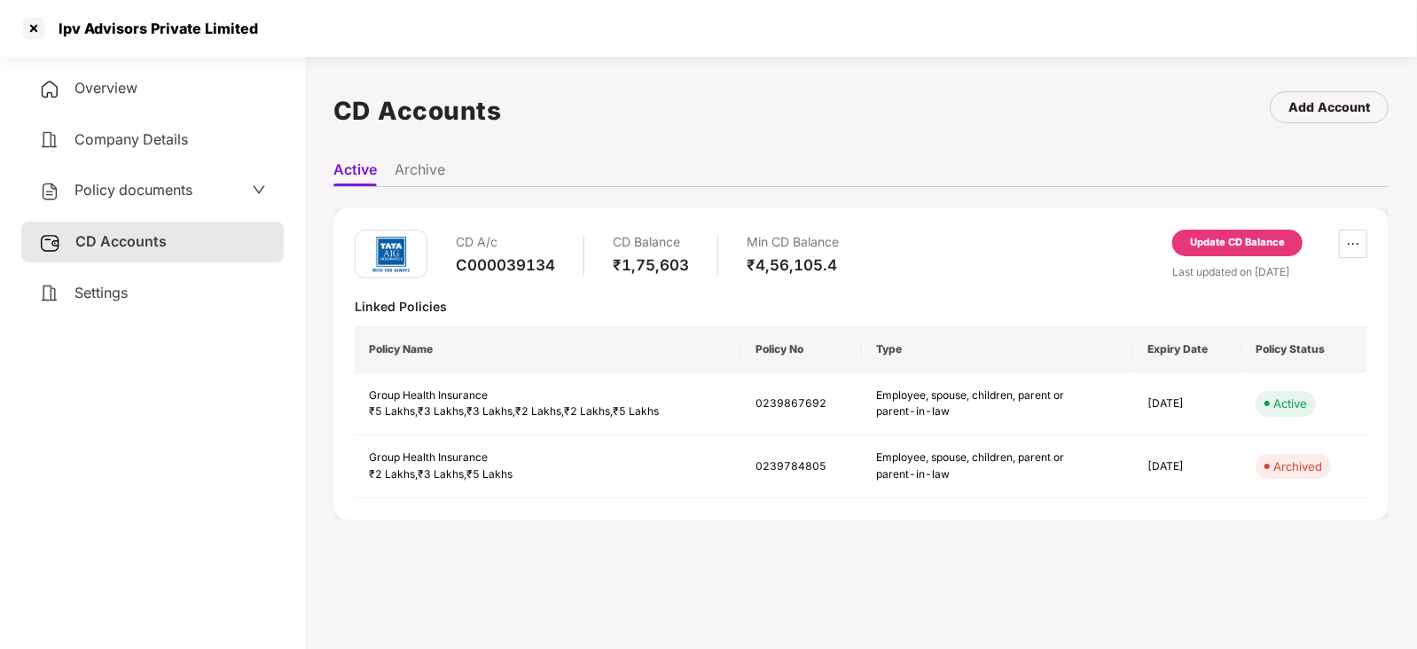
click at [1236, 239] on div "Update CD Balance" at bounding box center [1237, 243] width 95 height 16
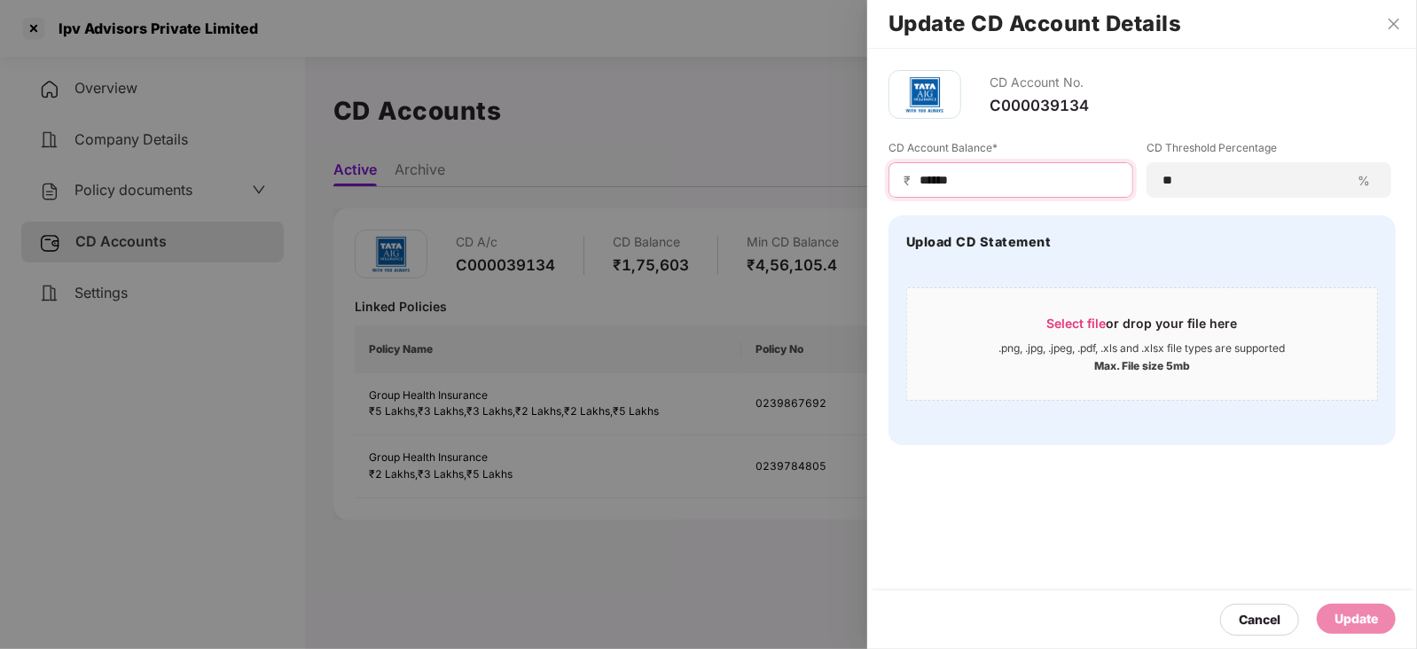
click at [909, 180] on div "₹ ******" at bounding box center [1011, 179] width 245 height 35
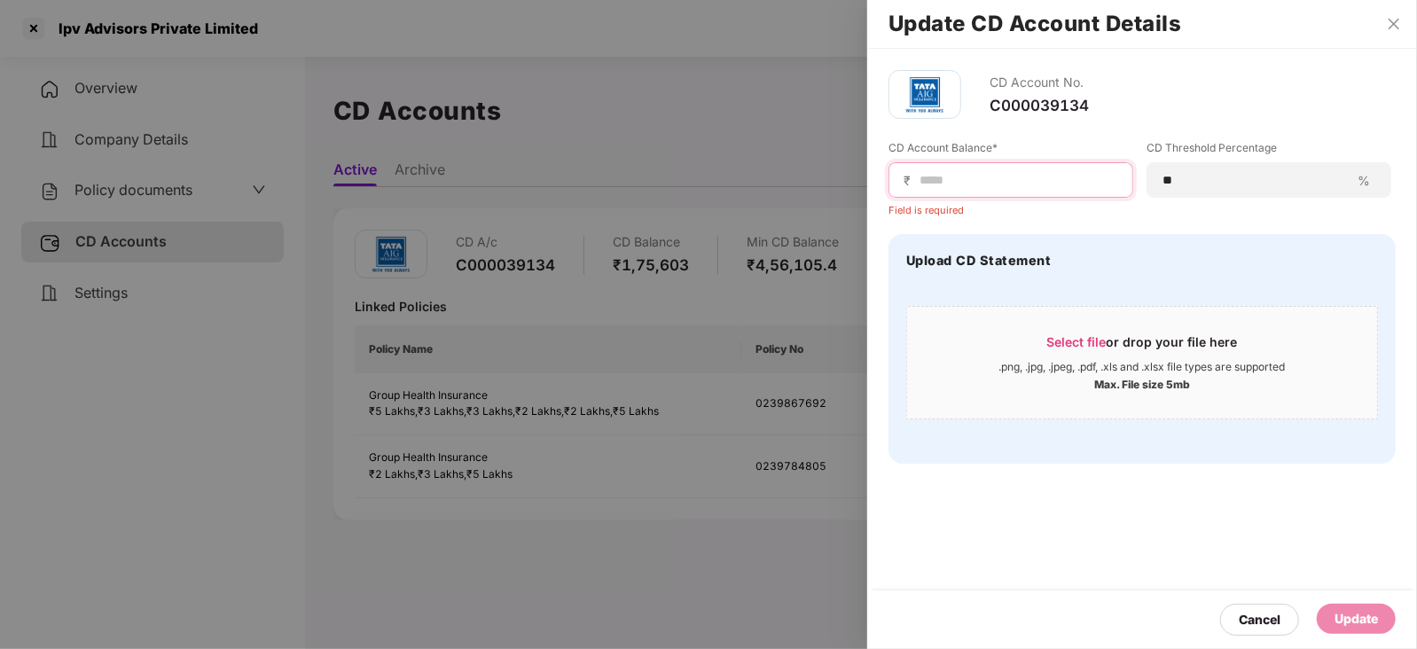
paste input "******"
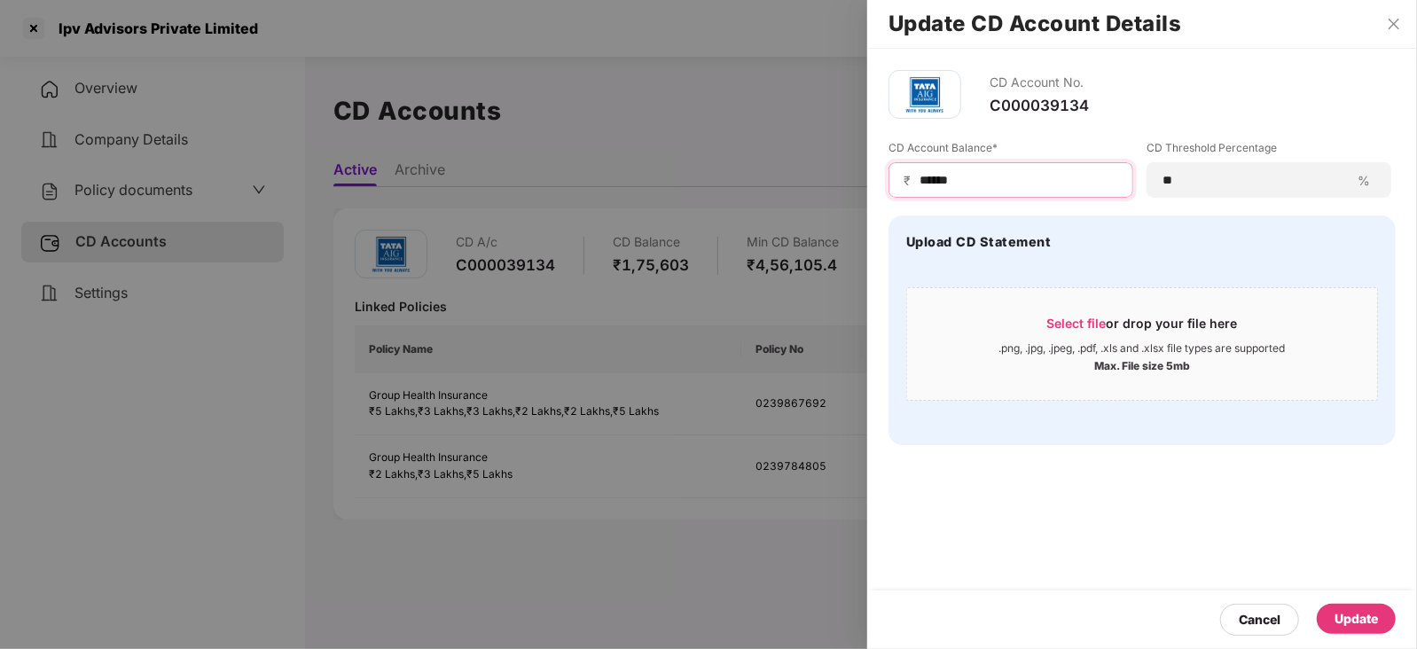
type input "******"
click at [1336, 618] on div "Update" at bounding box center [1356, 619] width 43 height 20
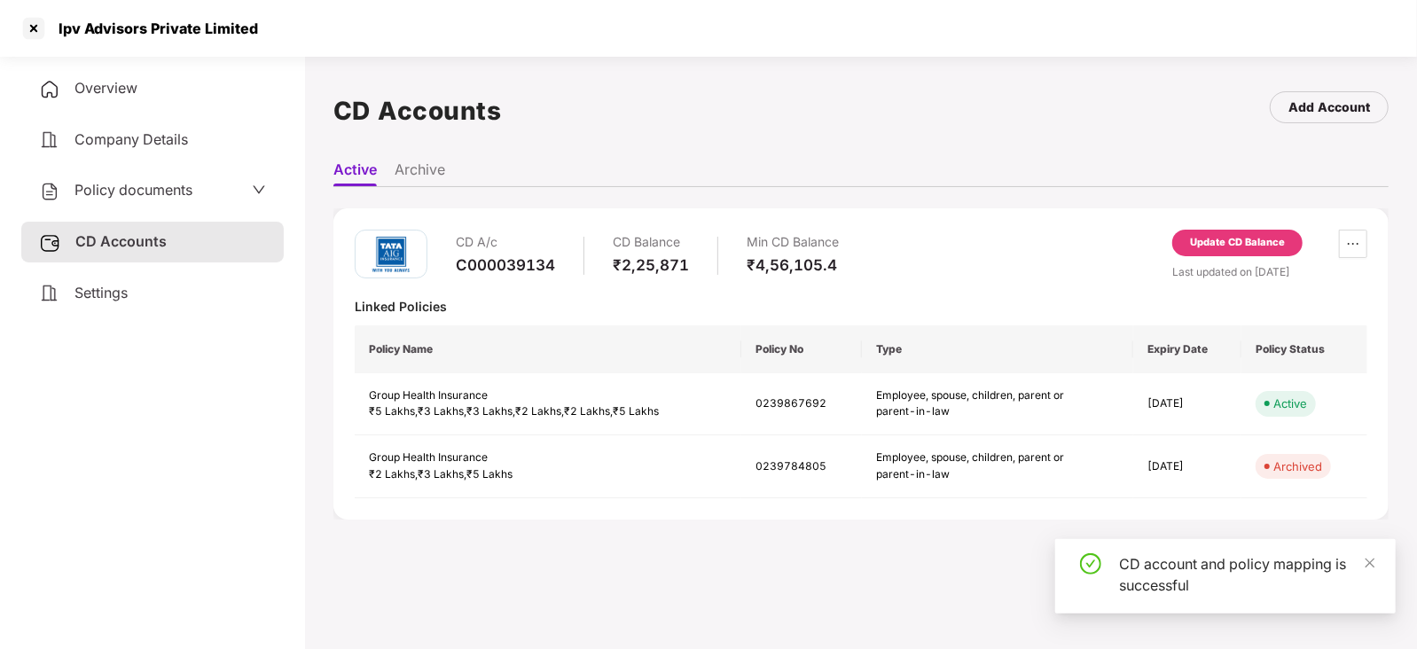
click at [146, 190] on span "Policy documents" at bounding box center [133, 190] width 118 height 18
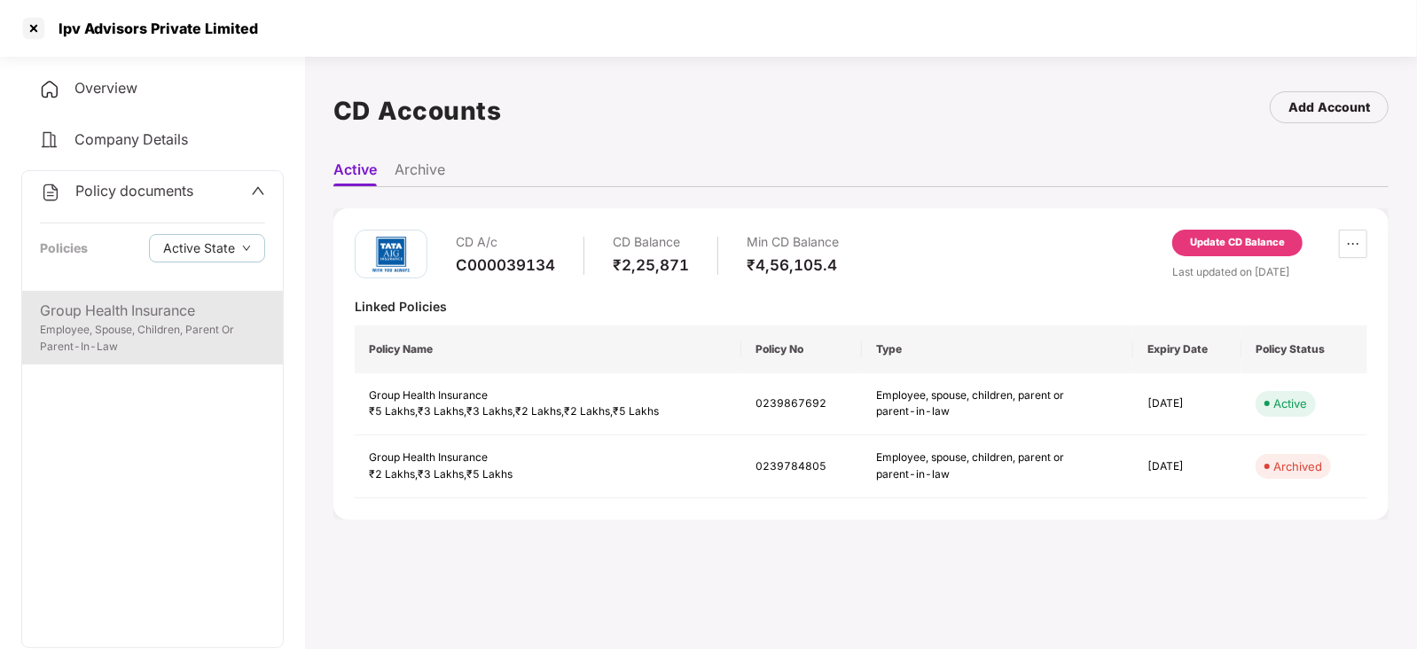
click at [128, 303] on div "Group Health Insurance" at bounding box center [152, 311] width 225 height 22
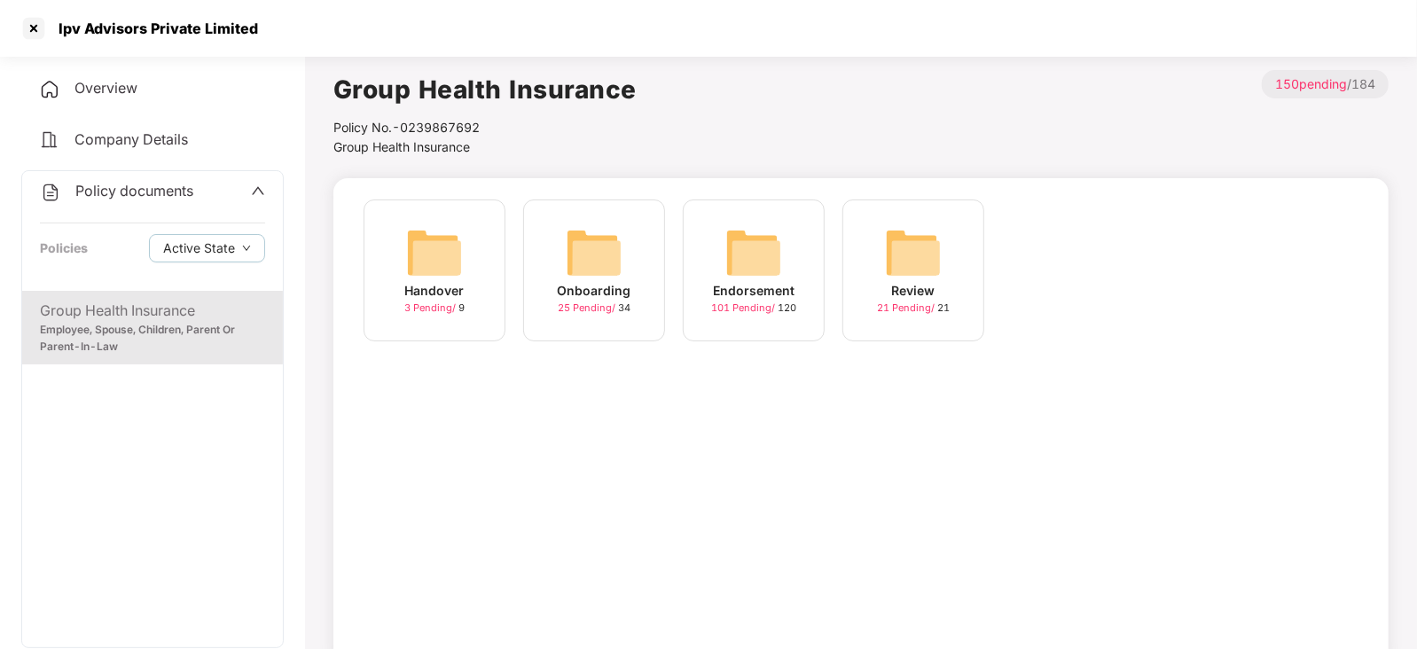
click at [775, 281] on div "Endorsement" at bounding box center [754, 291] width 82 height 20
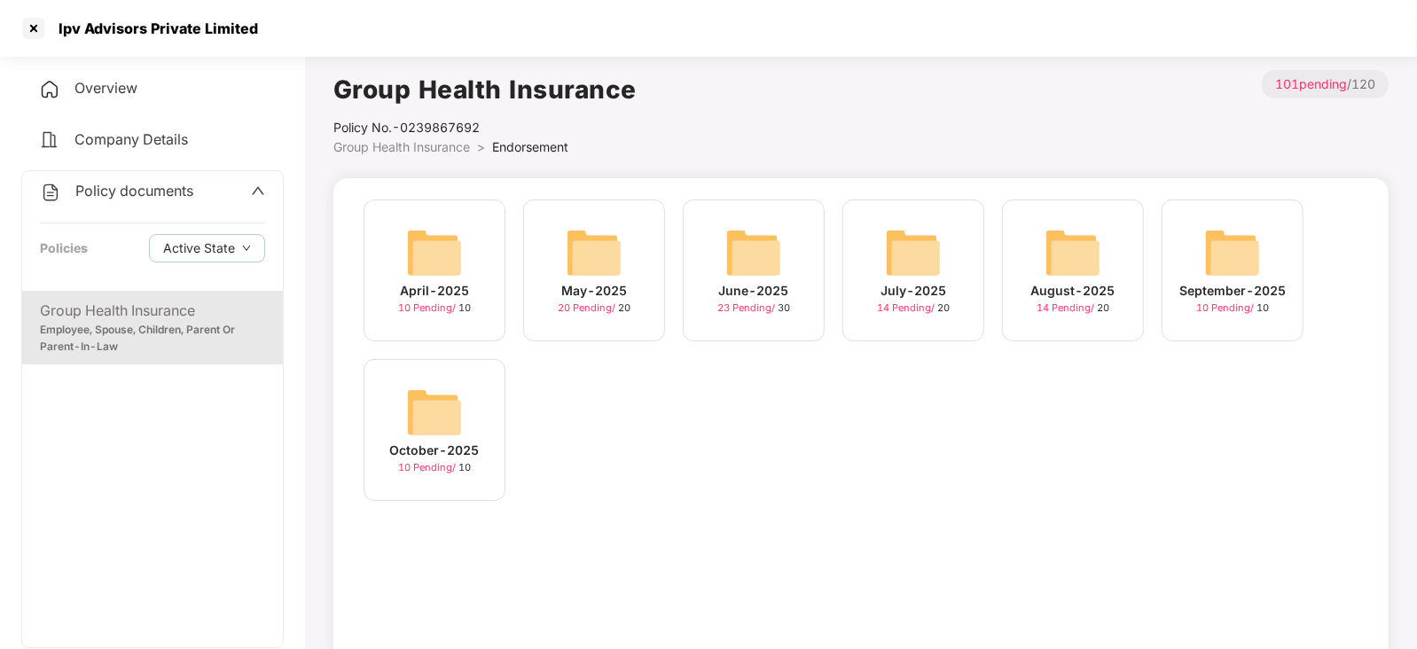
click at [443, 451] on div "October-2025" at bounding box center [435, 451] width 90 height 20
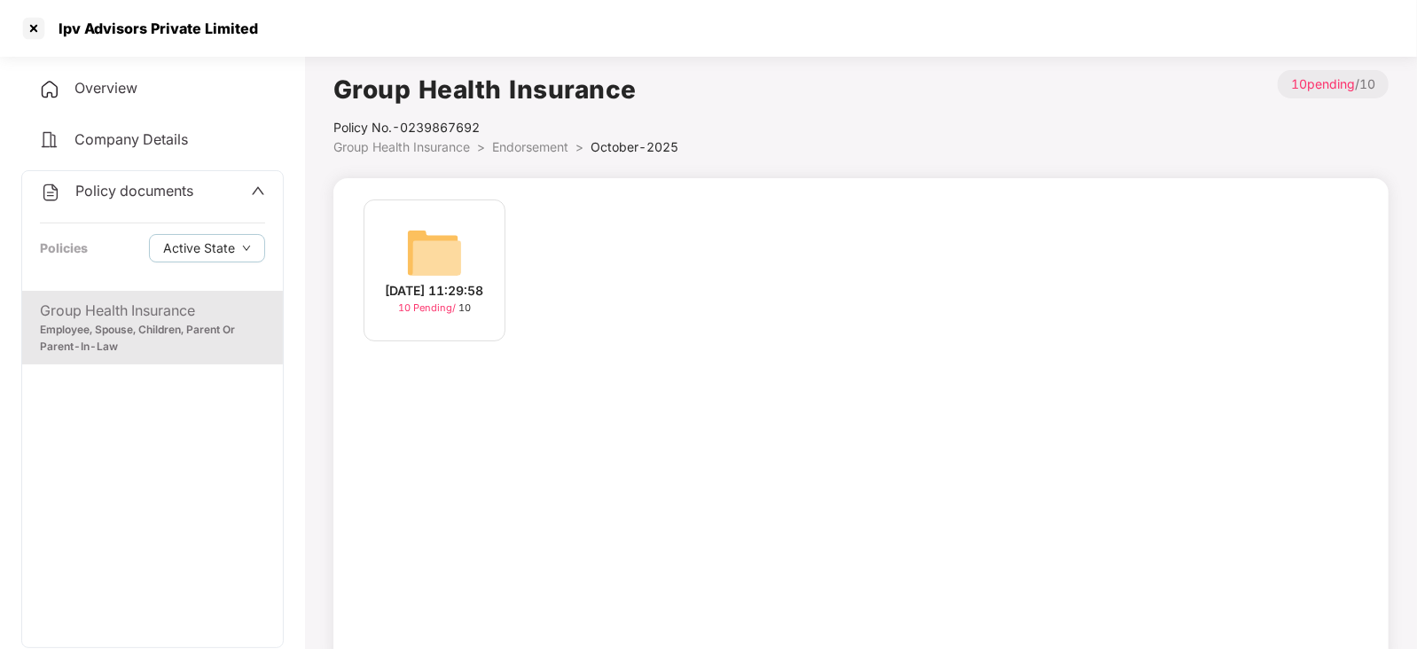
click at [452, 286] on div "[DATE] 11:29:58" at bounding box center [435, 291] width 98 height 20
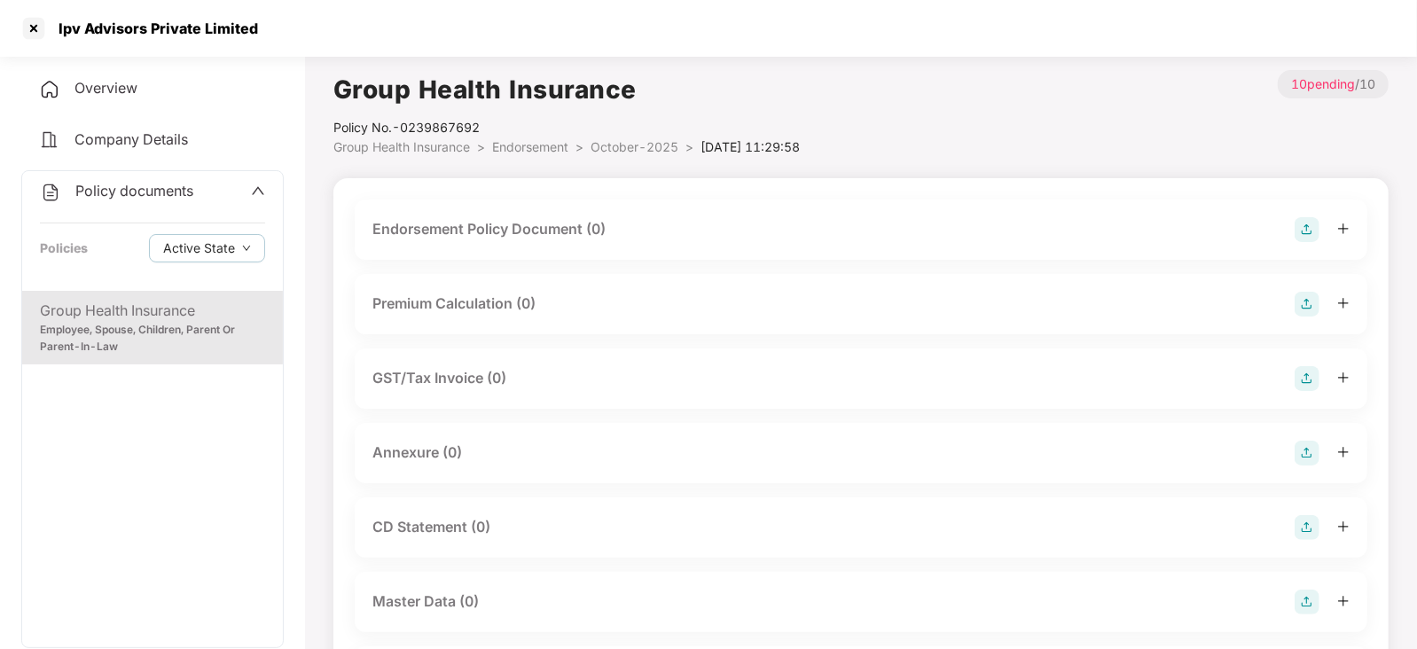
click at [509, 225] on div "Endorsement Policy Document (0)" at bounding box center [488, 229] width 233 height 22
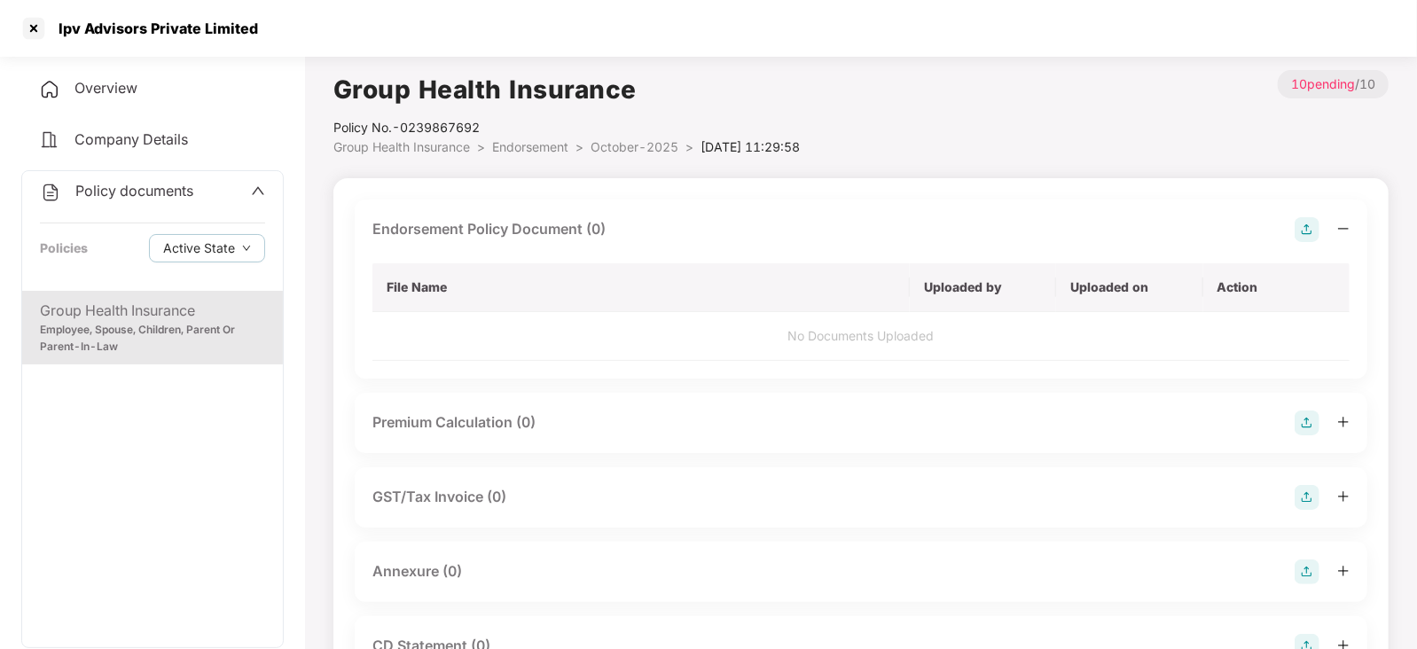
click at [1299, 237] on img at bounding box center [1307, 229] width 25 height 25
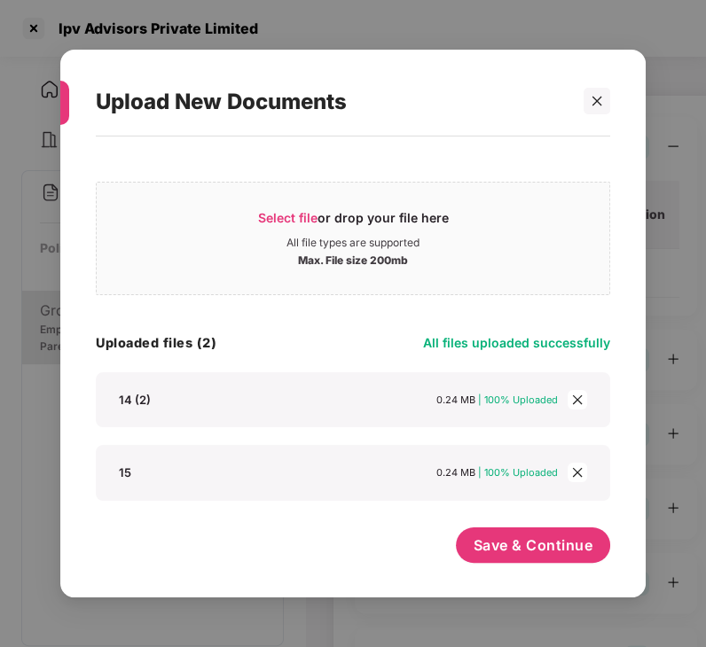
scroll to position [142, 0]
click at [543, 548] on span "Save & Continue" at bounding box center [534, 546] width 120 height 20
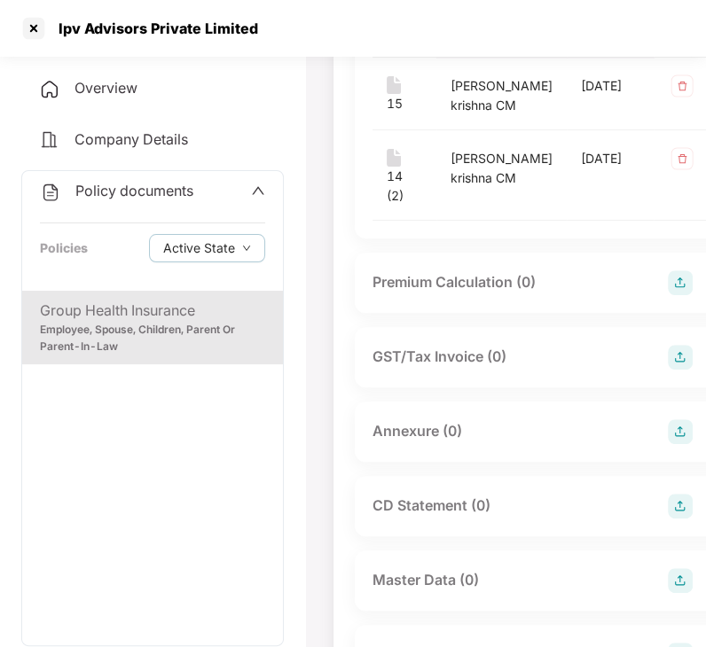
scroll to position [317, 0]
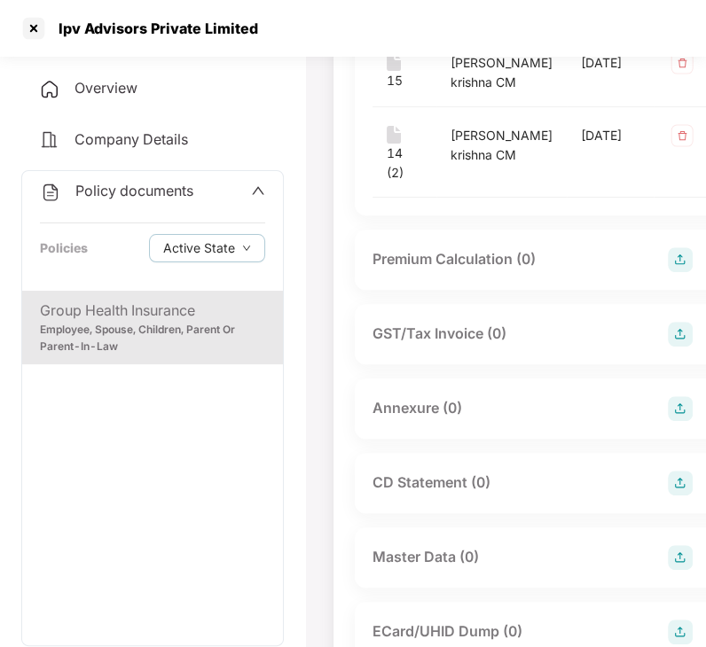
click at [480, 421] on div "Annexure (0)" at bounding box center [547, 408] width 350 height 25
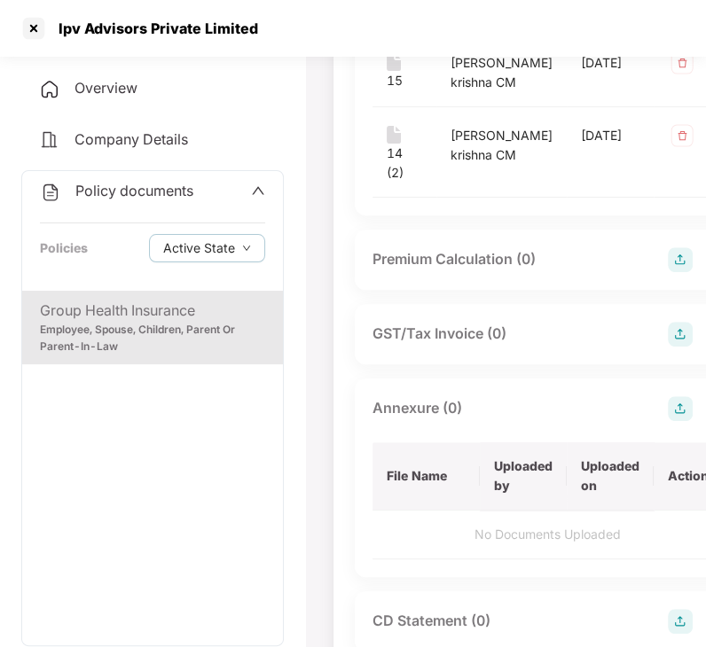
click at [668, 421] on img at bounding box center [680, 408] width 25 height 25
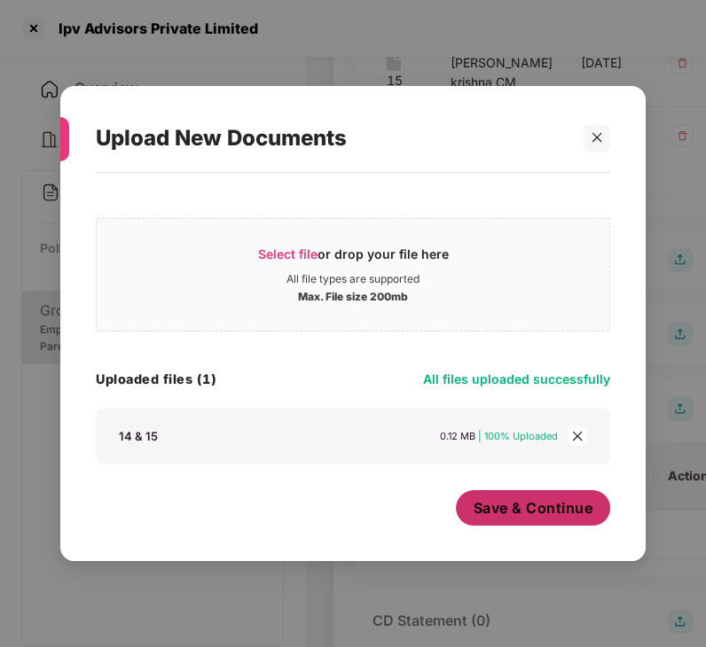
click at [505, 500] on span "Save & Continue" at bounding box center [534, 508] width 120 height 20
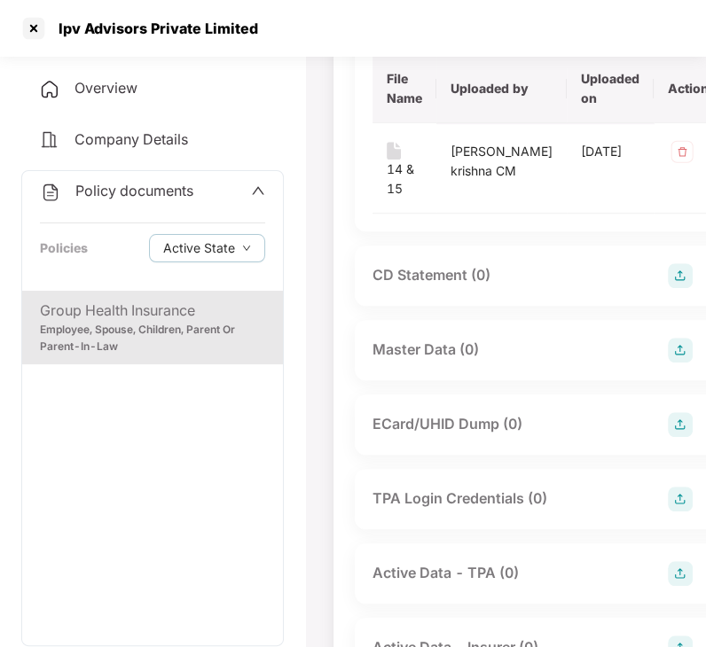
scroll to position [704, 0]
click at [490, 363] on div "Master Data (0)" at bounding box center [547, 350] width 350 height 25
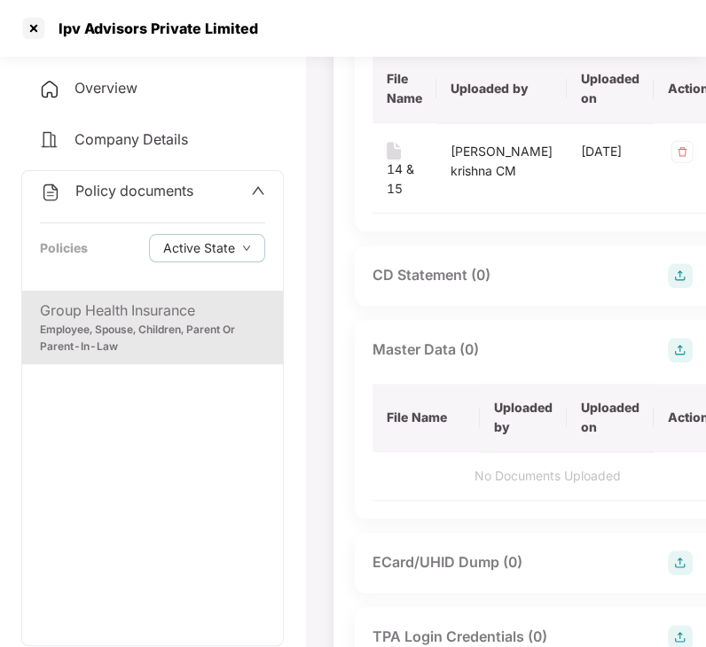
click at [668, 363] on img at bounding box center [680, 350] width 25 height 25
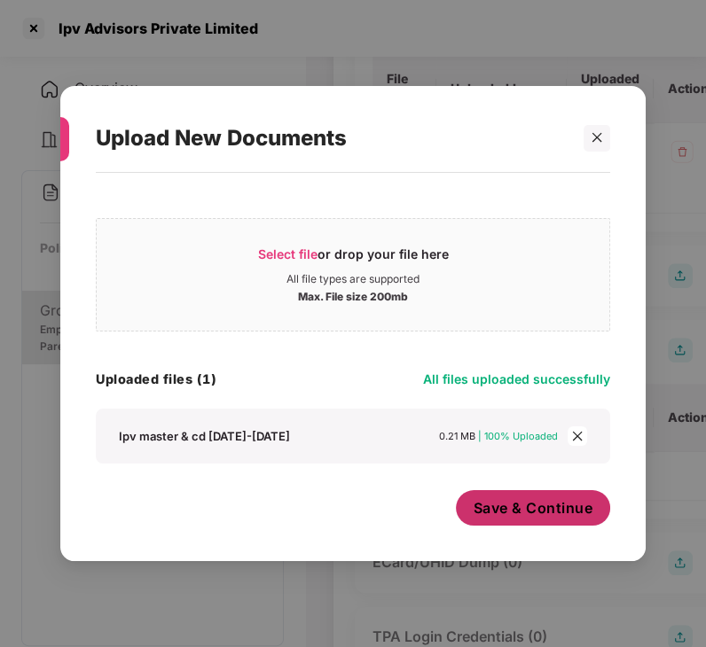
click at [490, 498] on span "Save & Continue" at bounding box center [534, 508] width 120 height 20
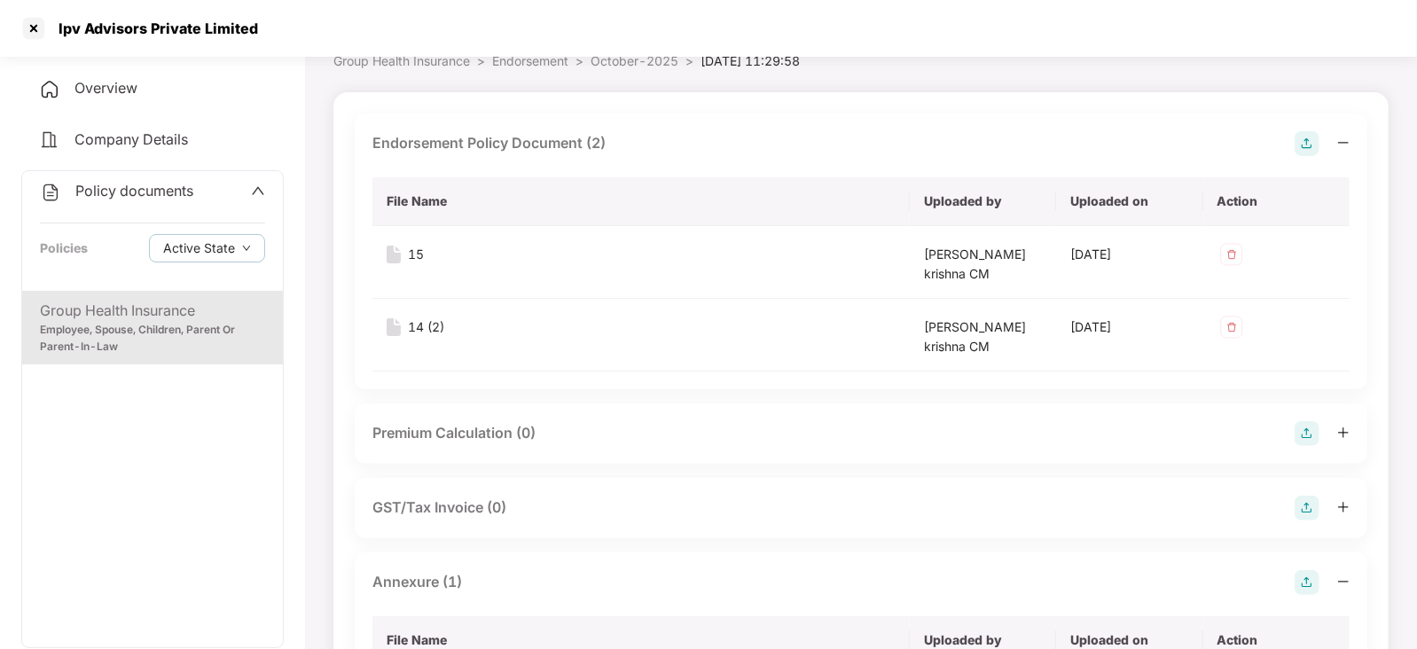
scroll to position [0, 0]
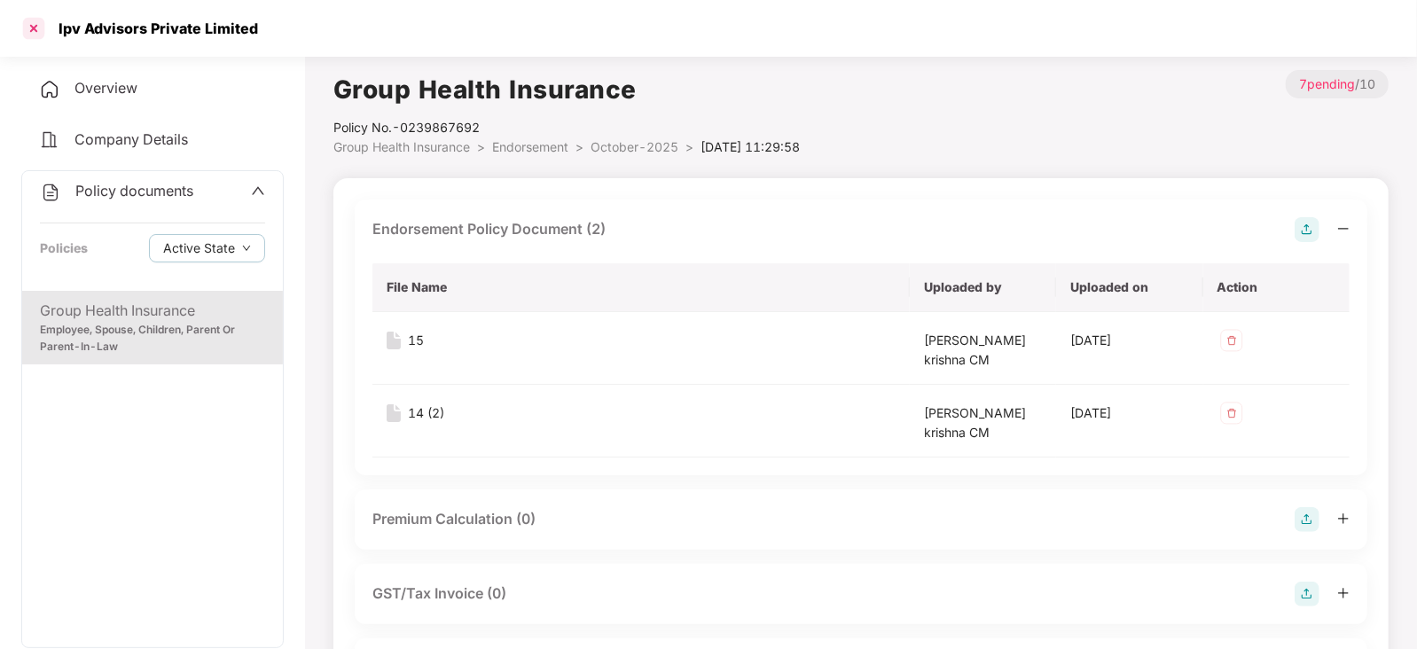
click at [31, 32] on div at bounding box center [34, 28] width 28 height 28
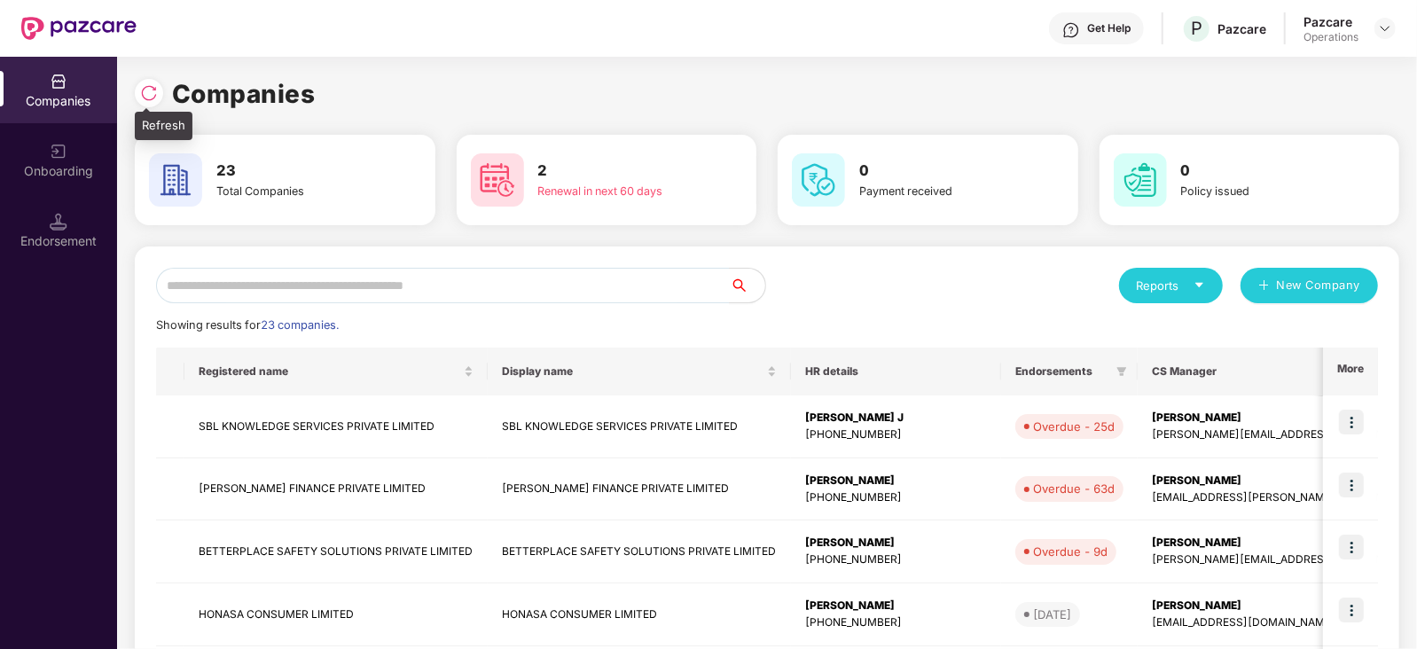
click at [146, 92] on img at bounding box center [149, 93] width 18 height 18
